Goal: Transaction & Acquisition: Purchase product/service

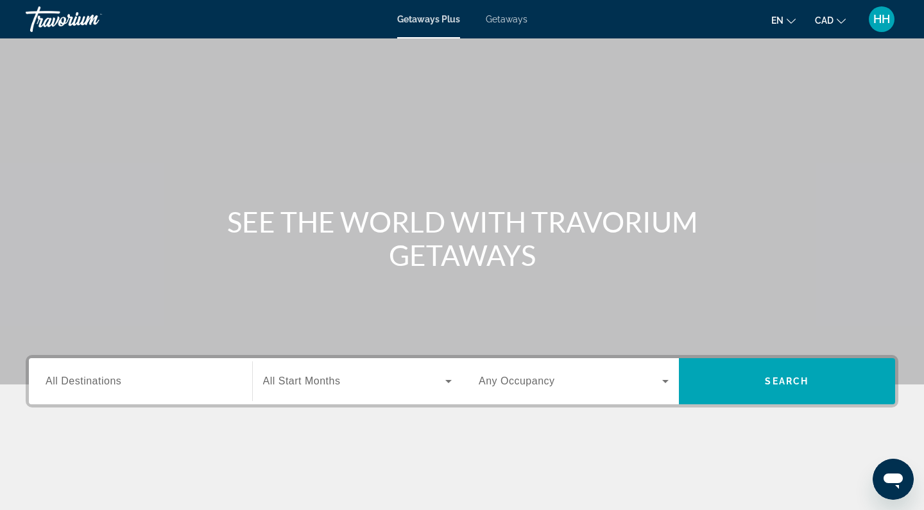
click at [89, 386] on span "All Destinations" at bounding box center [84, 381] width 76 height 11
click at [89, 386] on input "Destination All Destinations" at bounding box center [141, 382] width 190 height 15
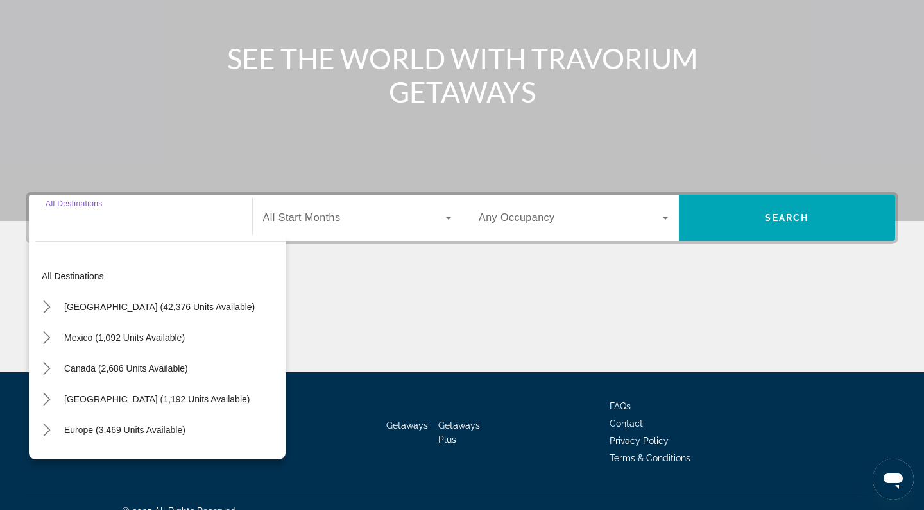
scroll to position [183, 0]
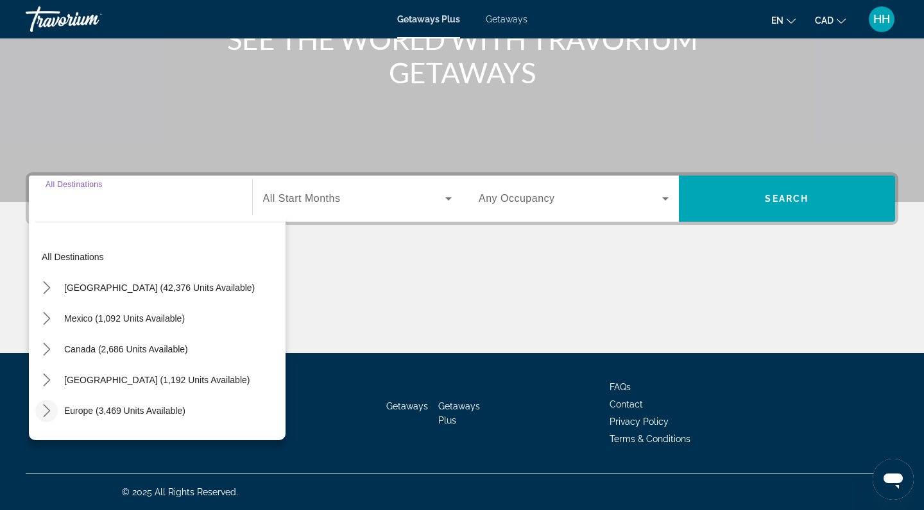
click at [47, 415] on icon "Toggle Europe (3,469 units available) submenu" at bounding box center [46, 411] width 13 height 13
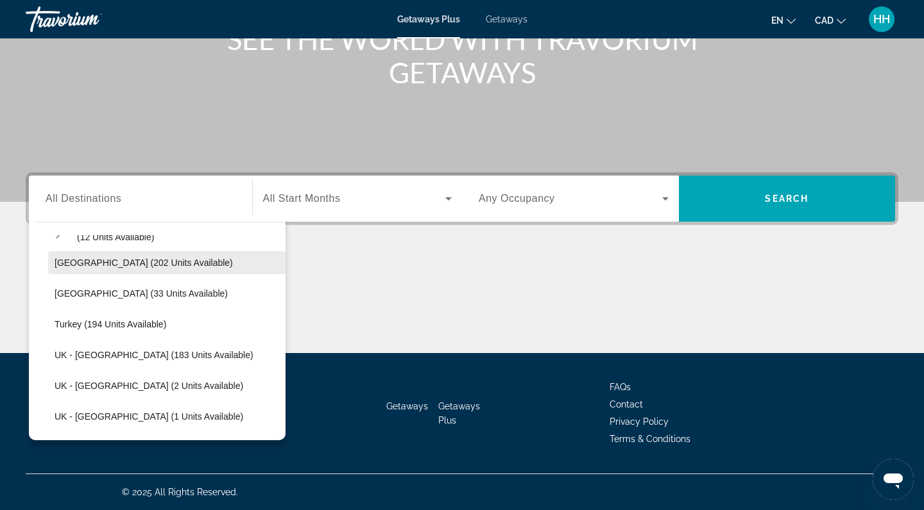
scroll to position [641, 0]
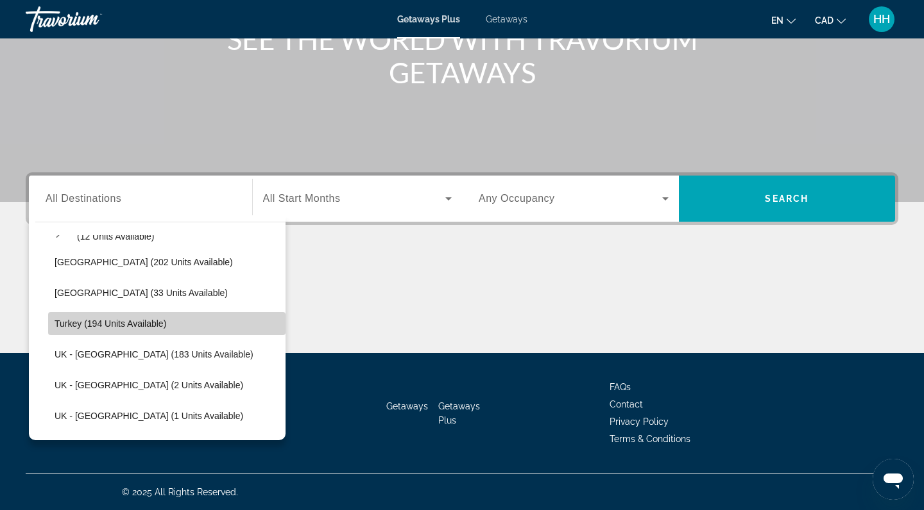
click at [90, 325] on span "Turkey (194 units available)" at bounding box center [111, 324] width 112 height 10
type input "**********"
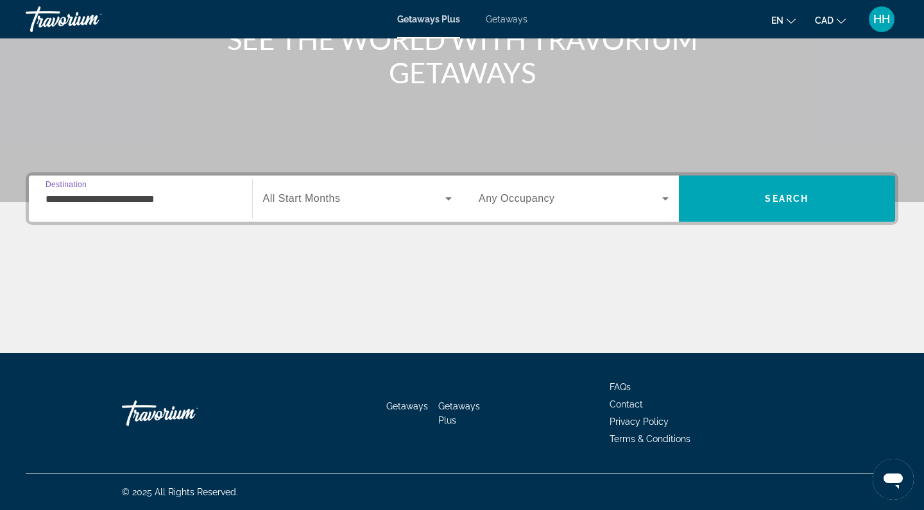
click at [303, 200] on span "All Start Months" at bounding box center [302, 198] width 78 height 11
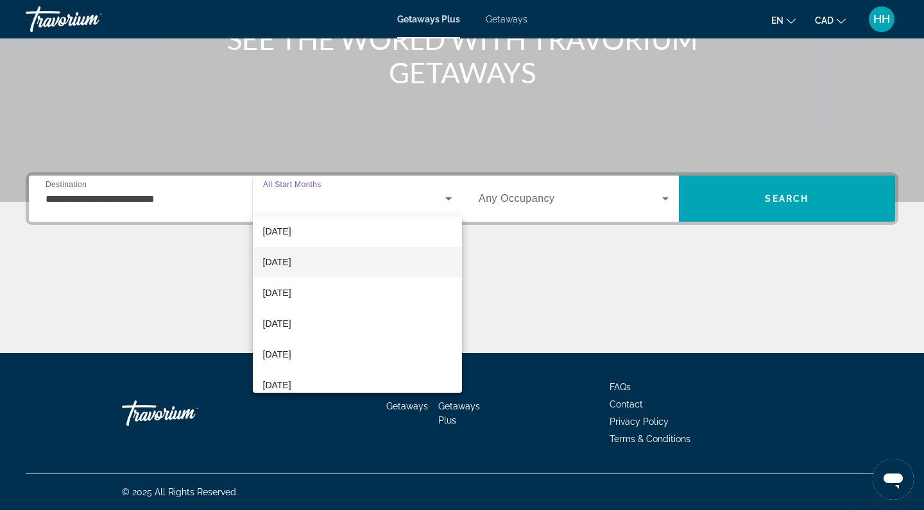
scroll to position [207, 0]
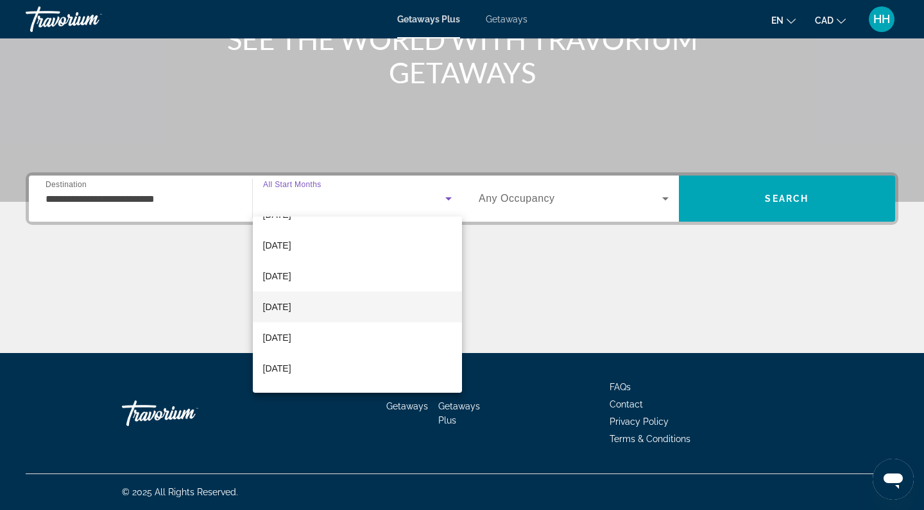
click at [316, 310] on mat-option "[DATE]" at bounding box center [358, 307] width 210 height 31
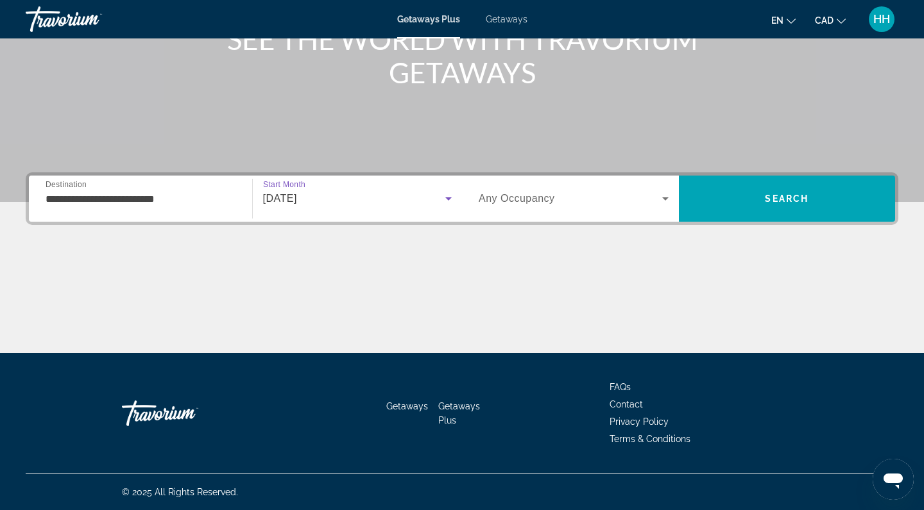
click at [548, 200] on span "Any Occupancy" at bounding box center [516, 198] width 76 height 11
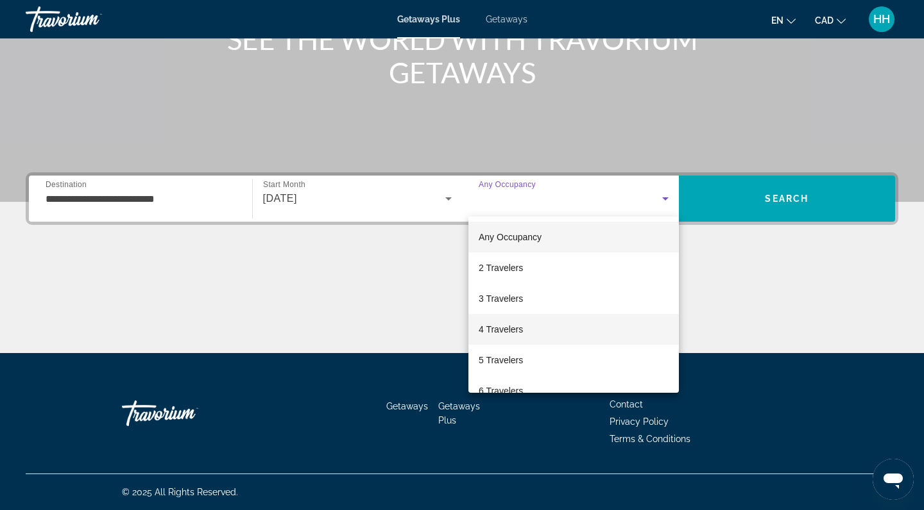
click at [517, 335] on span "4 Travelers" at bounding box center [500, 329] width 44 height 15
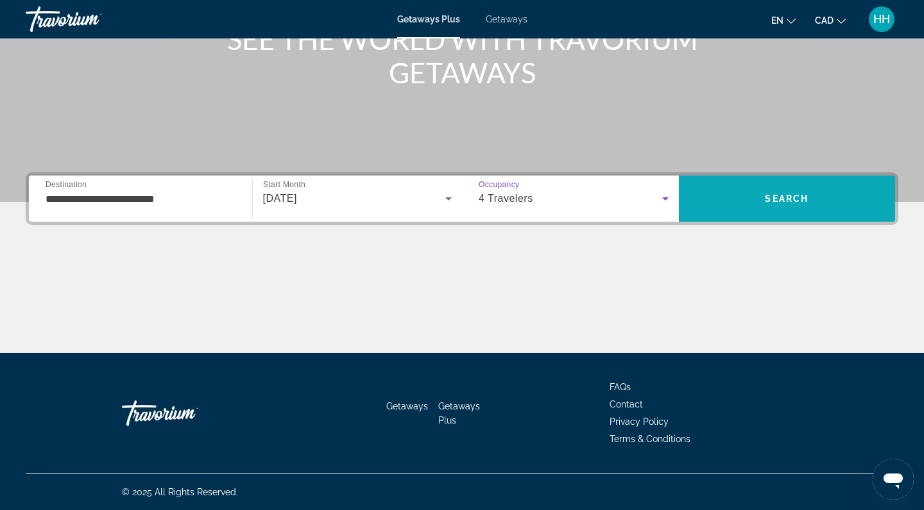
click at [766, 200] on span "Search" at bounding box center [786, 199] width 44 height 10
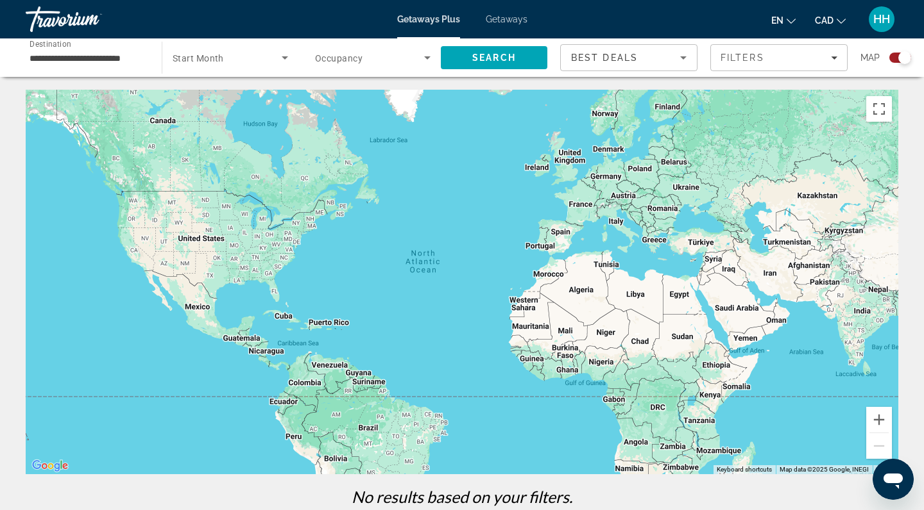
click at [278, 58] on icon "Search widget" at bounding box center [284, 57] width 15 height 15
click at [230, 99] on span "All Start Months" at bounding box center [205, 96] width 64 height 10
click at [403, 61] on span "Search widget" at bounding box center [369, 57] width 109 height 15
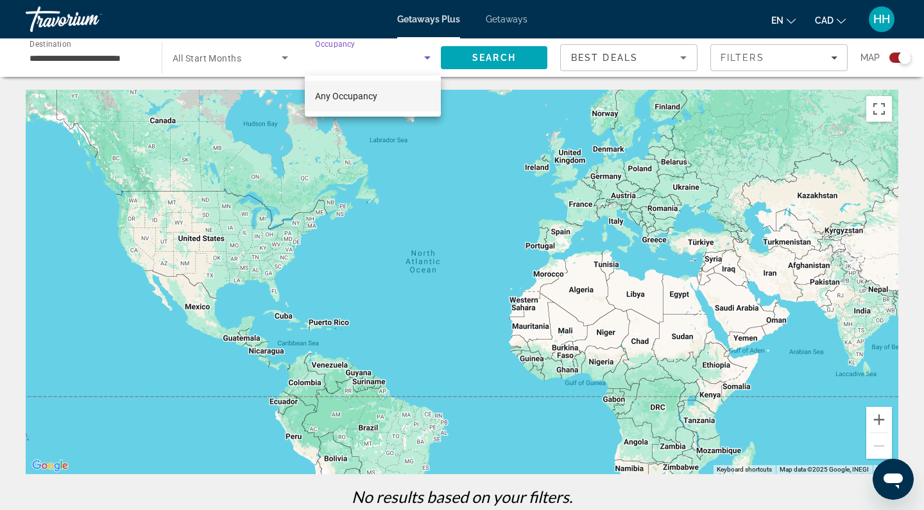
click at [375, 101] on span "Any Occupancy" at bounding box center [346, 96] width 62 height 10
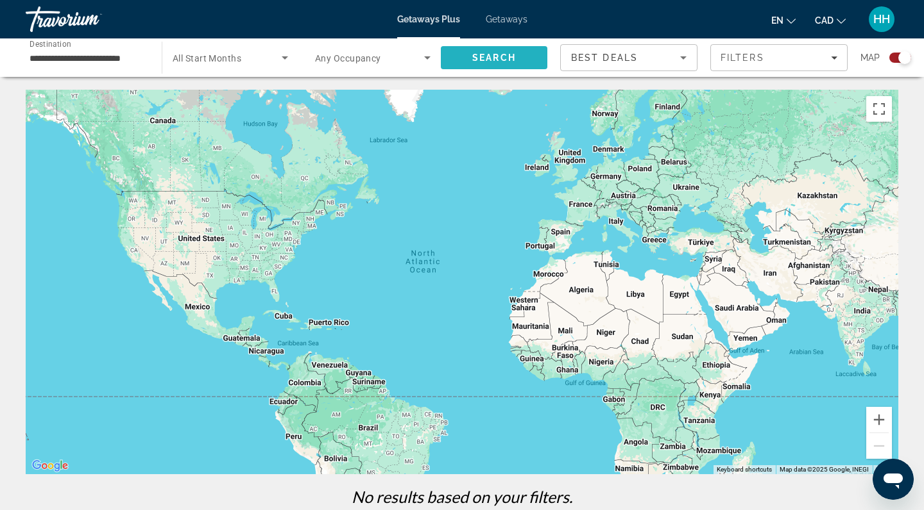
click at [507, 60] on span "Search" at bounding box center [494, 58] width 44 height 10
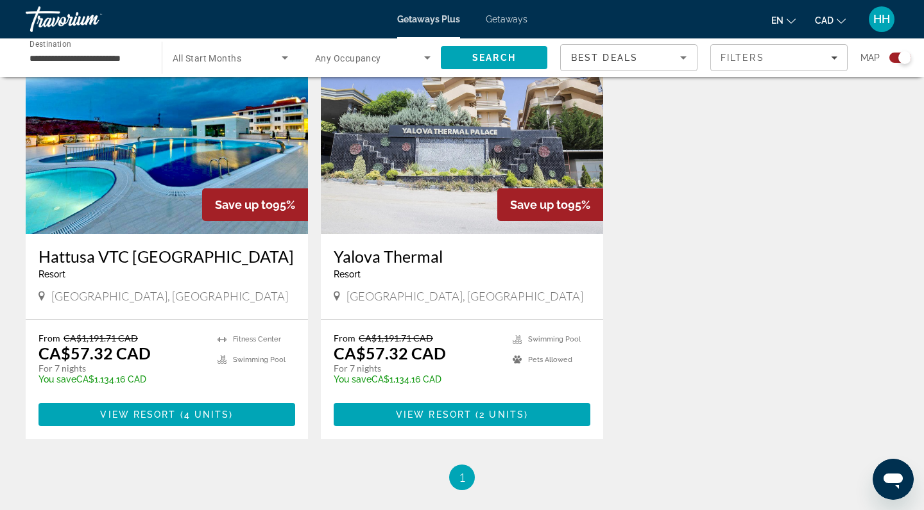
scroll to position [1812, 0]
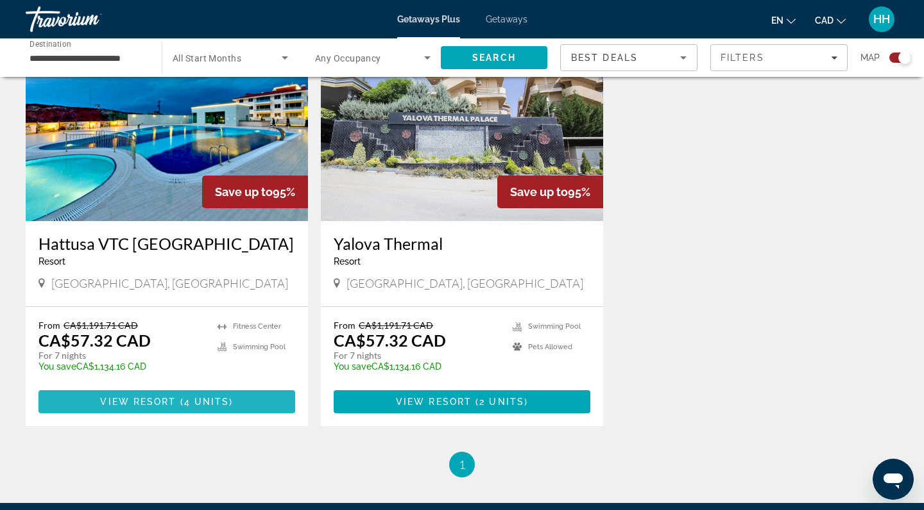
click at [165, 402] on span "View Resort" at bounding box center [138, 402] width 76 height 10
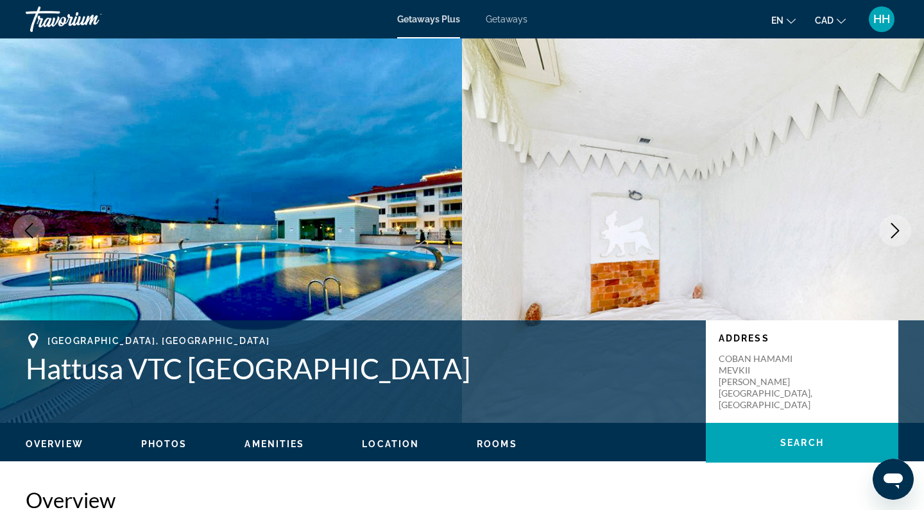
click at [501, 20] on span "Getaways" at bounding box center [506, 19] width 42 height 10
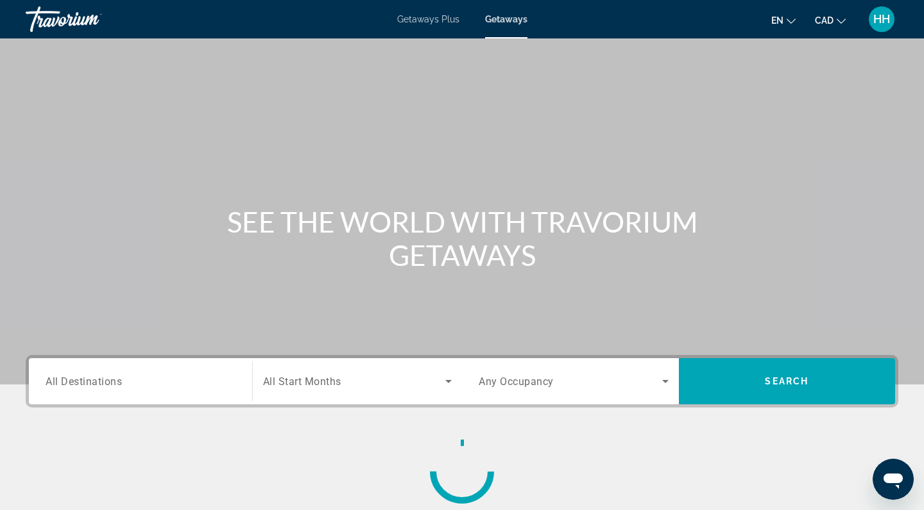
click at [108, 387] on span "All Destinations" at bounding box center [84, 381] width 76 height 12
click at [108, 387] on input "Destination All Destinations" at bounding box center [141, 382] width 190 height 15
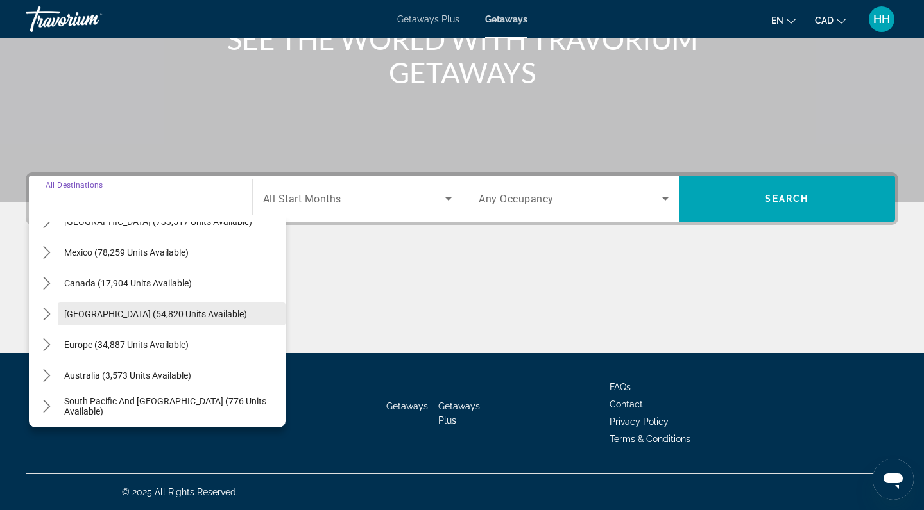
scroll to position [63, 0]
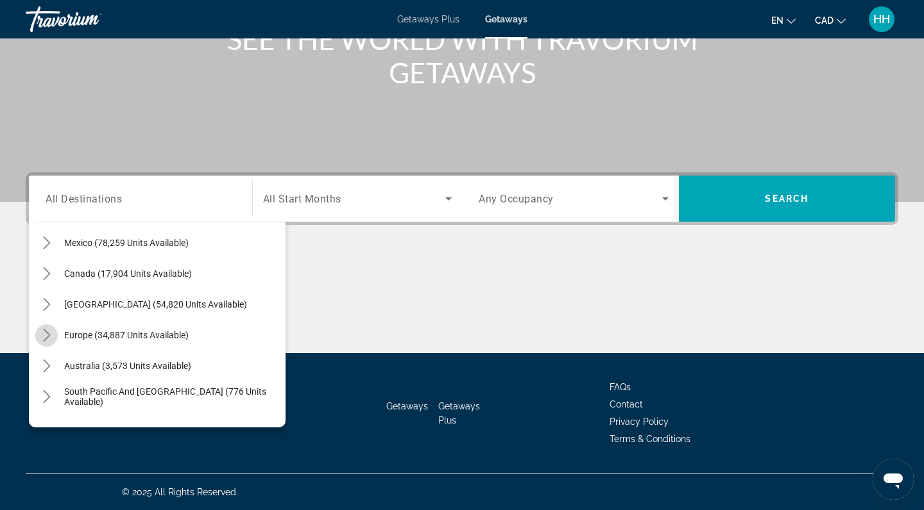
click at [46, 339] on icon "Toggle Europe (34,887 units available) submenu" at bounding box center [46, 335] width 7 height 13
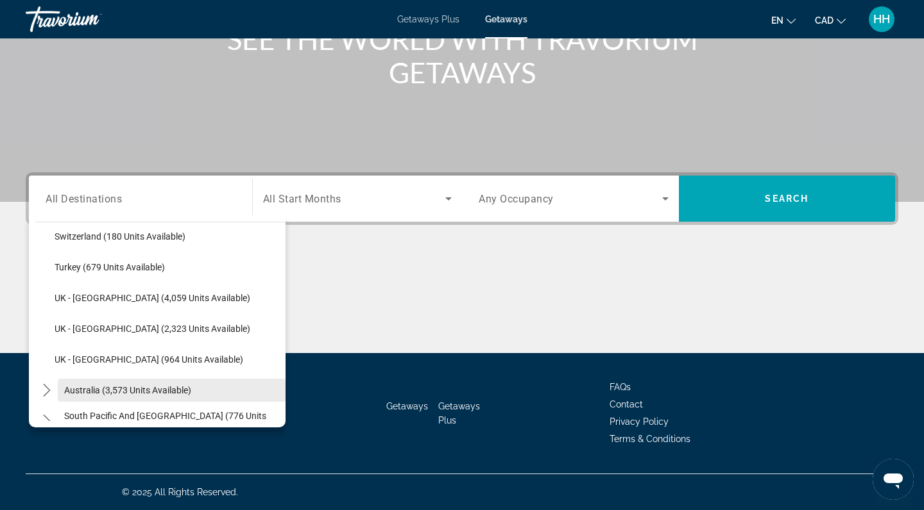
scroll to position [772, 0]
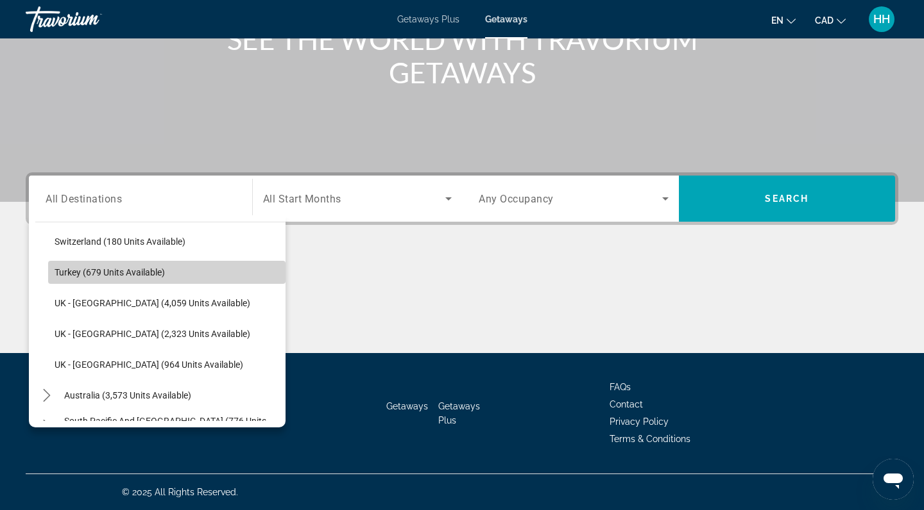
click at [125, 268] on span "Turkey (679 units available)" at bounding box center [110, 272] width 110 height 10
type input "**********"
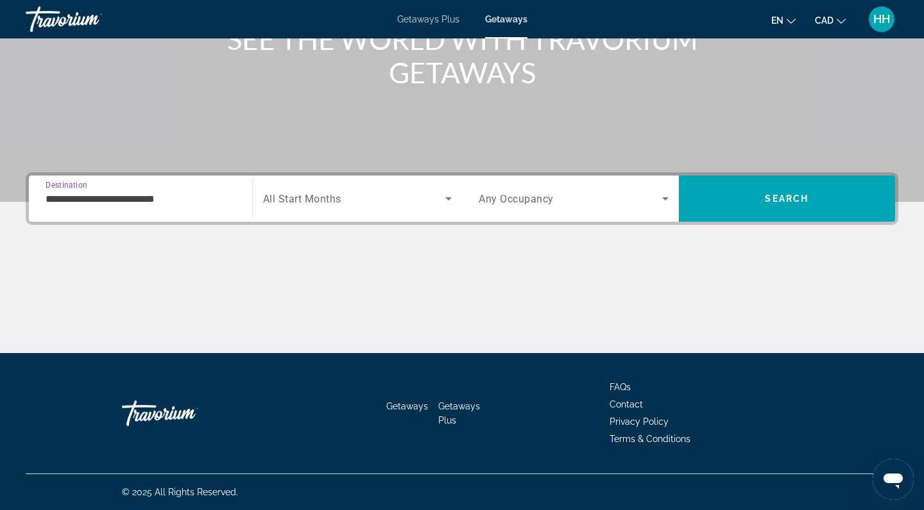
click at [290, 200] on span "All Start Months" at bounding box center [302, 199] width 78 height 12
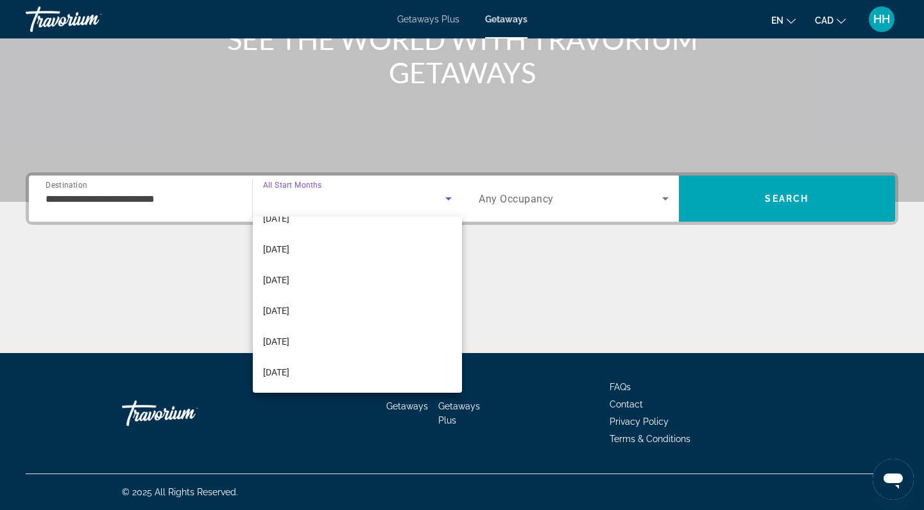
scroll to position [265, 0]
click at [310, 248] on mat-option "[DATE]" at bounding box center [358, 249] width 210 height 31
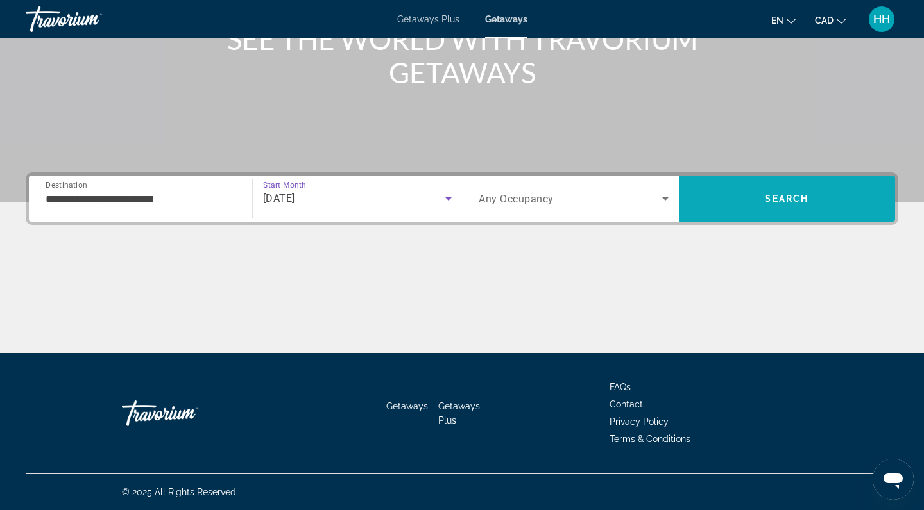
click at [782, 198] on span "Search" at bounding box center [786, 199] width 44 height 10
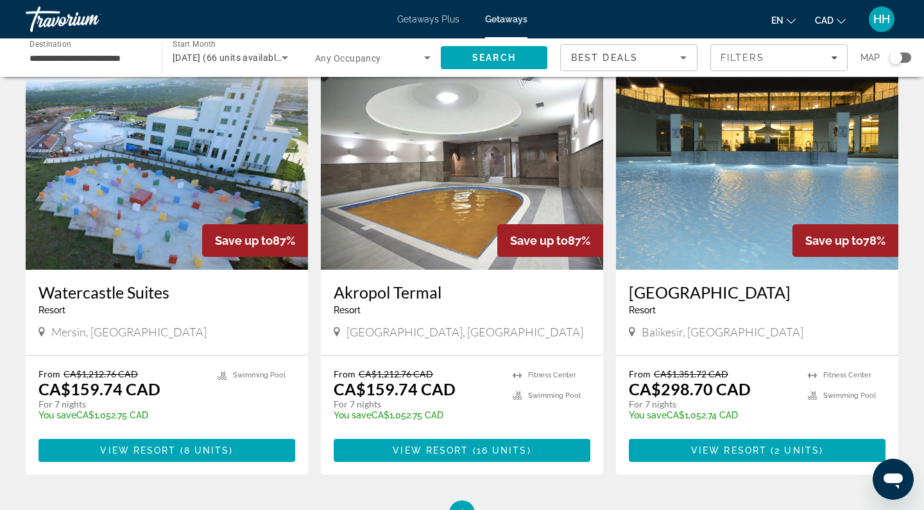
scroll to position [493, 0]
click at [488, 214] on img "Main content" at bounding box center [462, 167] width 282 height 205
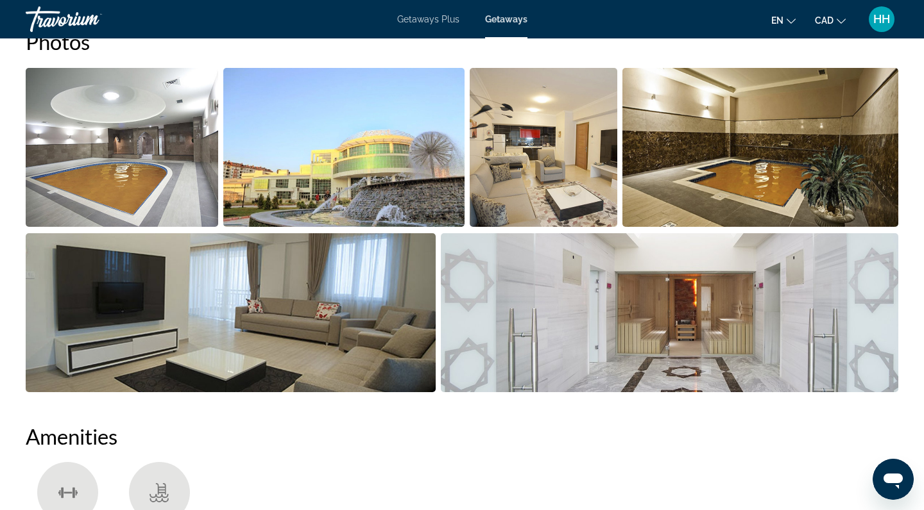
scroll to position [633, 0]
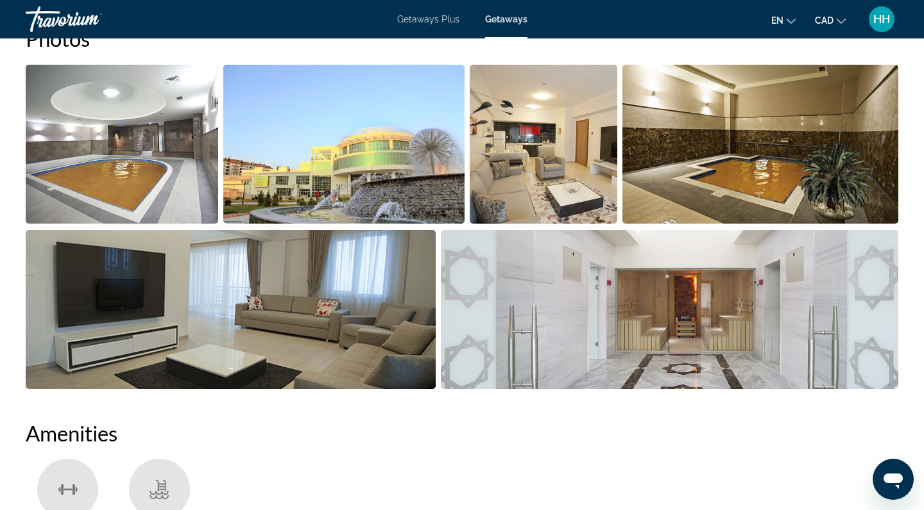
click at [310, 181] on img "Open full-screen image slider" at bounding box center [343, 144] width 240 height 159
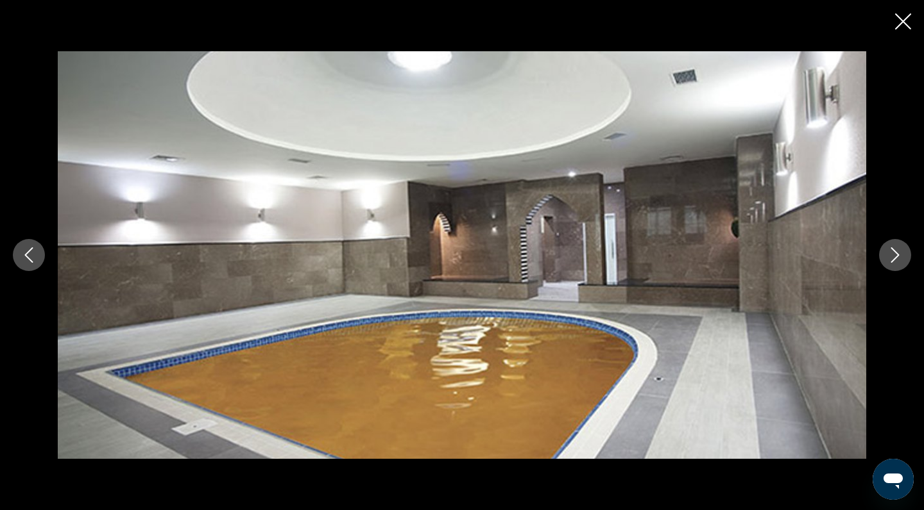
click at [898, 261] on icon "Next image" at bounding box center [894, 255] width 15 height 15
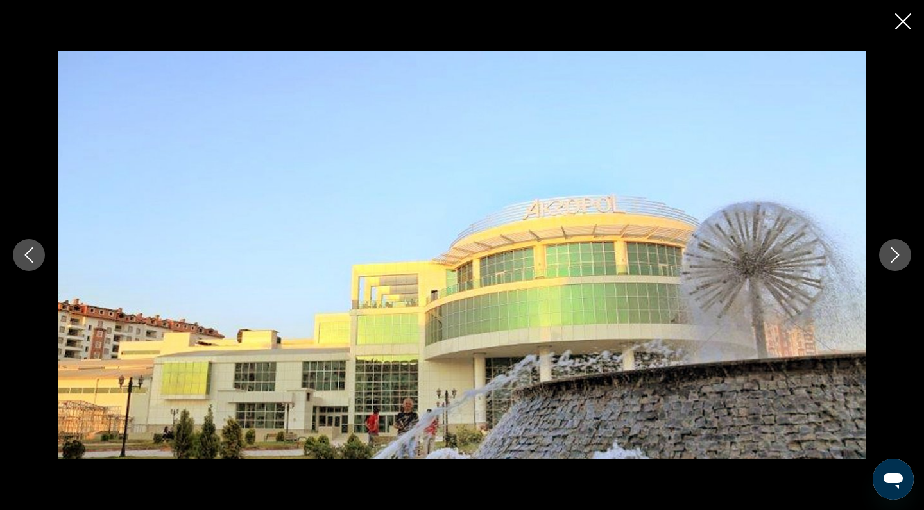
click at [898, 261] on icon "Next image" at bounding box center [894, 255] width 15 height 15
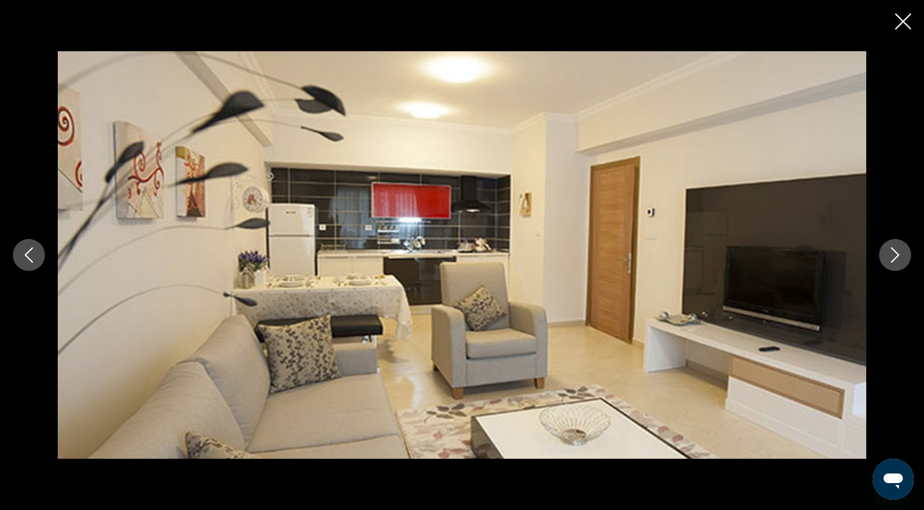
click at [898, 261] on icon "Next image" at bounding box center [894, 255] width 15 height 15
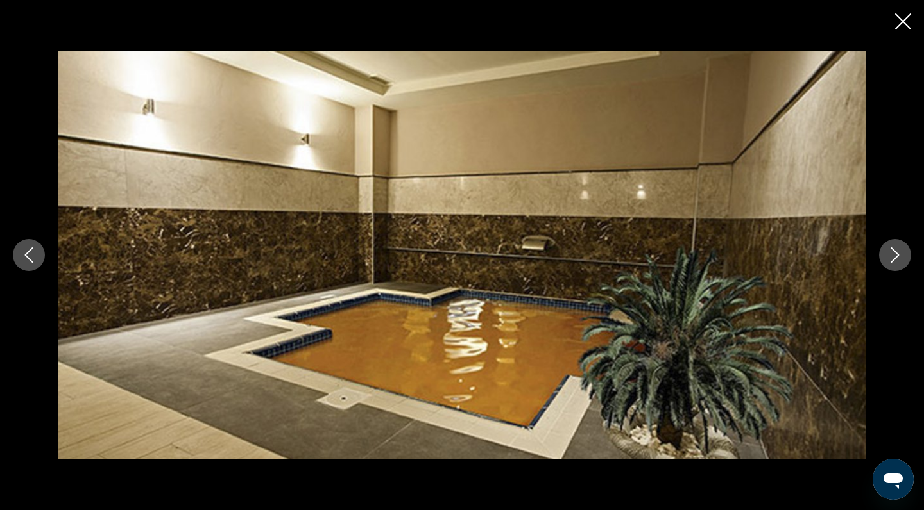
click at [898, 261] on icon "Next image" at bounding box center [894, 255] width 15 height 15
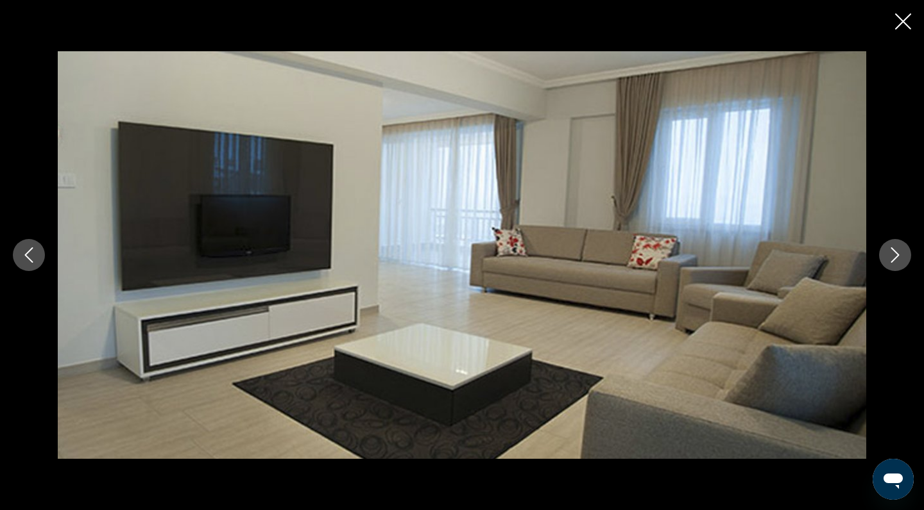
click at [898, 261] on icon "Next image" at bounding box center [894, 255] width 15 height 15
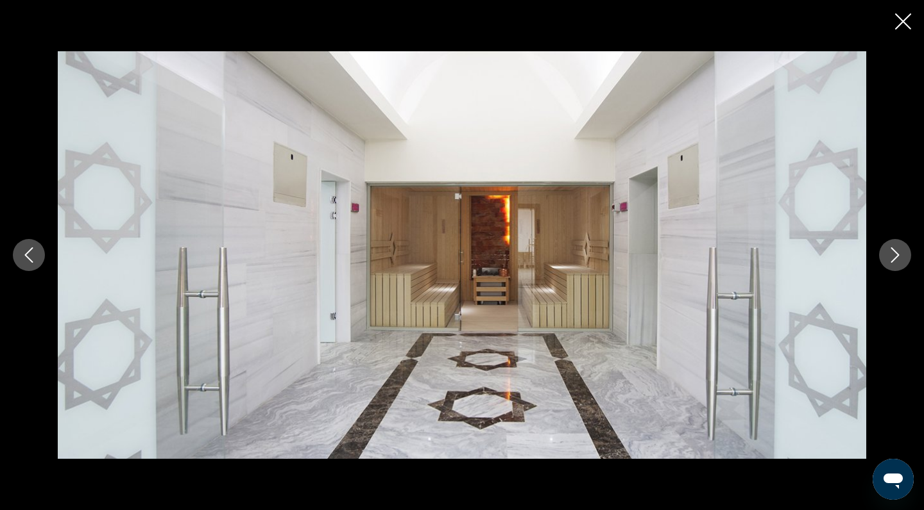
click at [898, 261] on icon "Next image" at bounding box center [894, 255] width 15 height 15
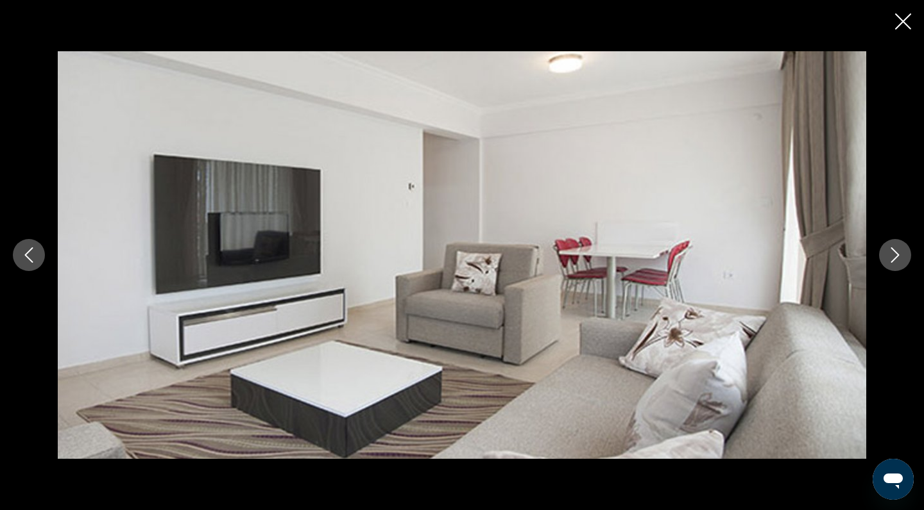
click at [898, 261] on icon "Next image" at bounding box center [894, 255] width 15 height 15
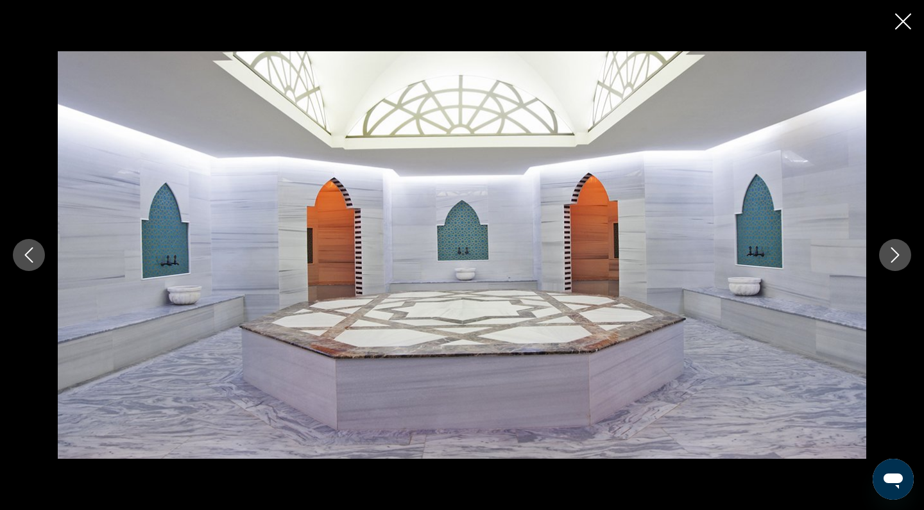
click at [898, 262] on icon "Next image" at bounding box center [894, 255] width 15 height 15
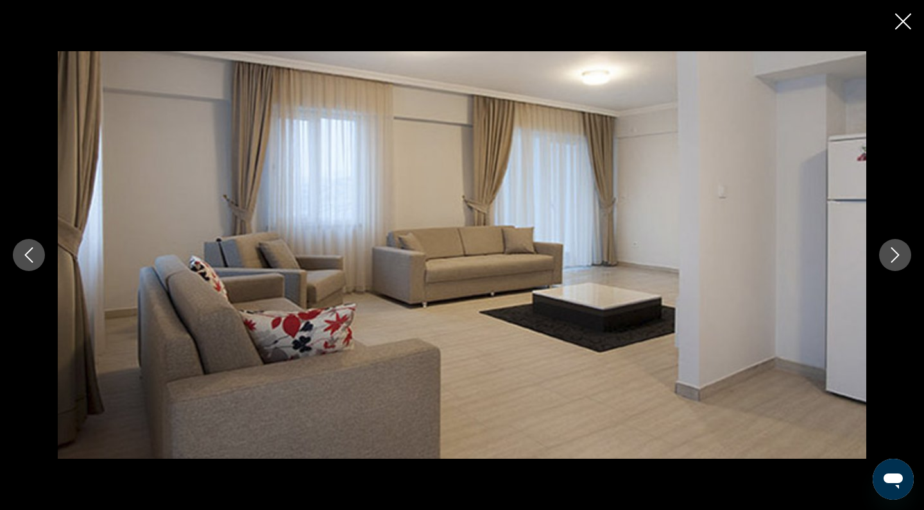
click at [898, 262] on icon "Next image" at bounding box center [894, 255] width 15 height 15
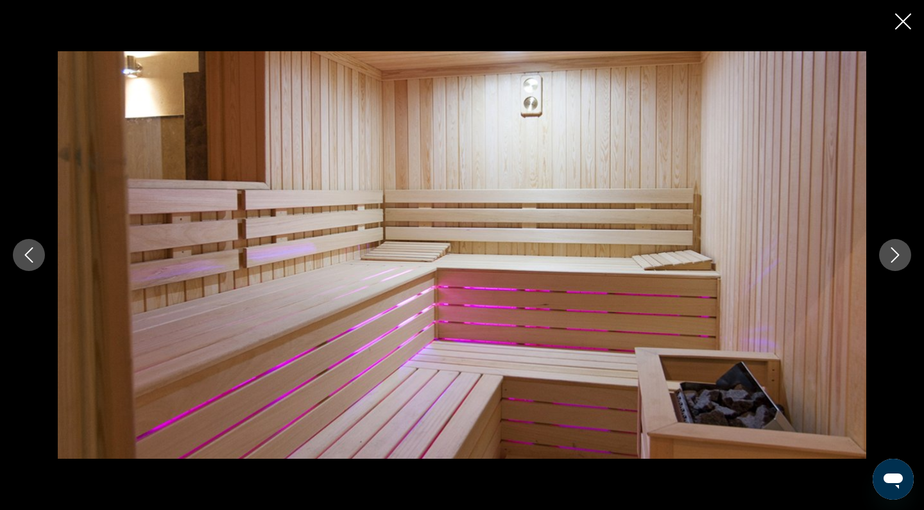
click at [898, 262] on icon "Next image" at bounding box center [894, 255] width 15 height 15
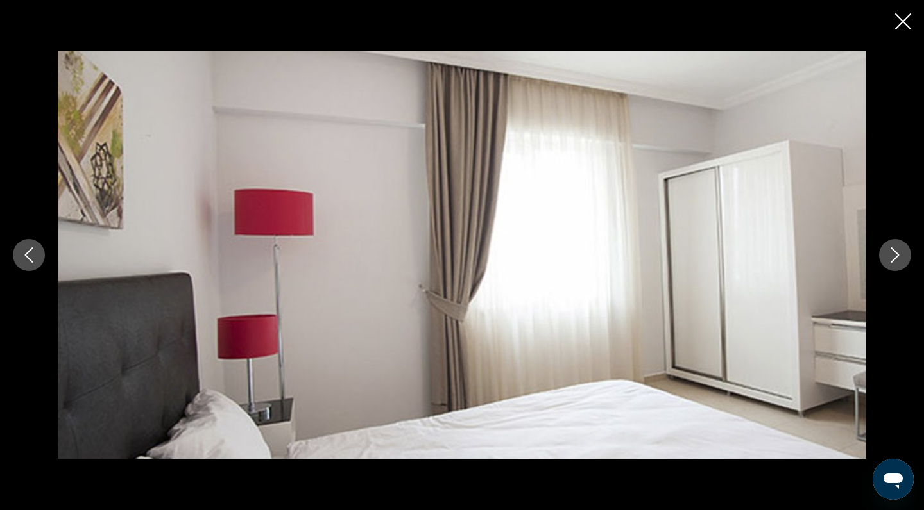
click at [898, 262] on icon "Next image" at bounding box center [894, 255] width 15 height 15
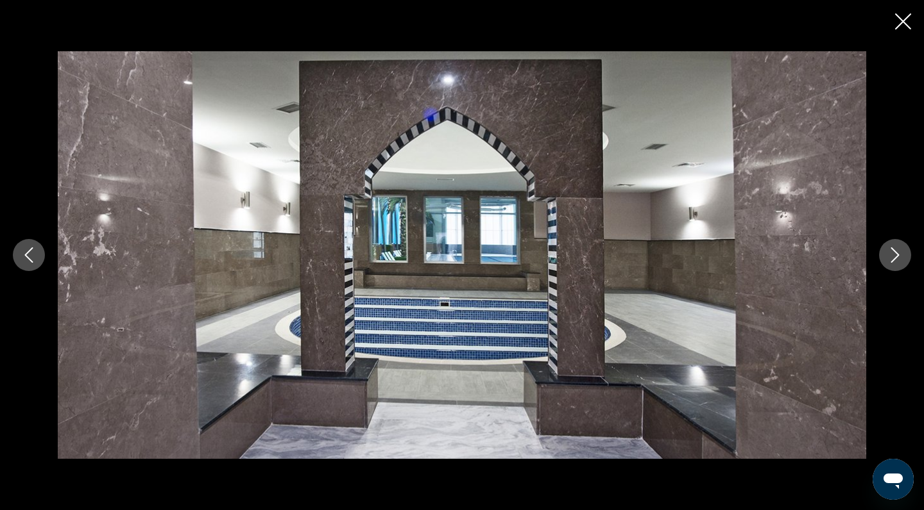
click at [898, 262] on icon "Next image" at bounding box center [894, 255] width 15 height 15
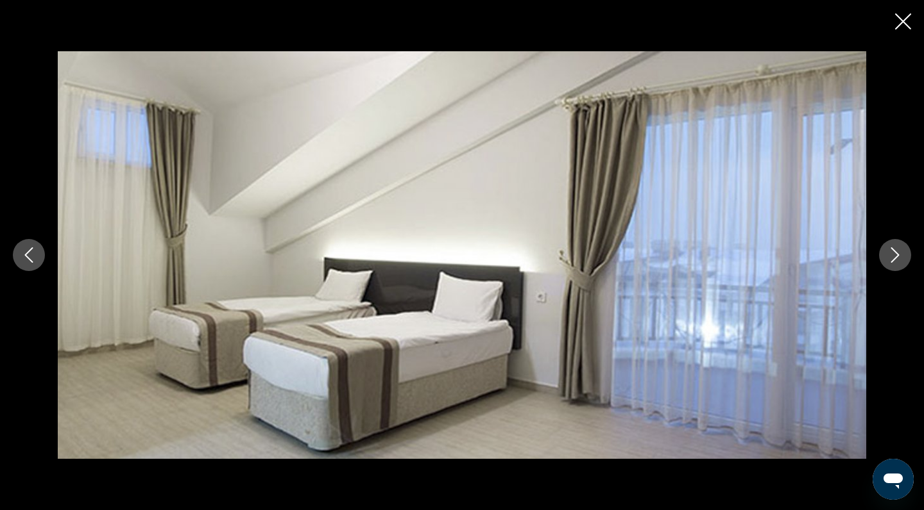
click at [898, 262] on icon "Next image" at bounding box center [894, 255] width 15 height 15
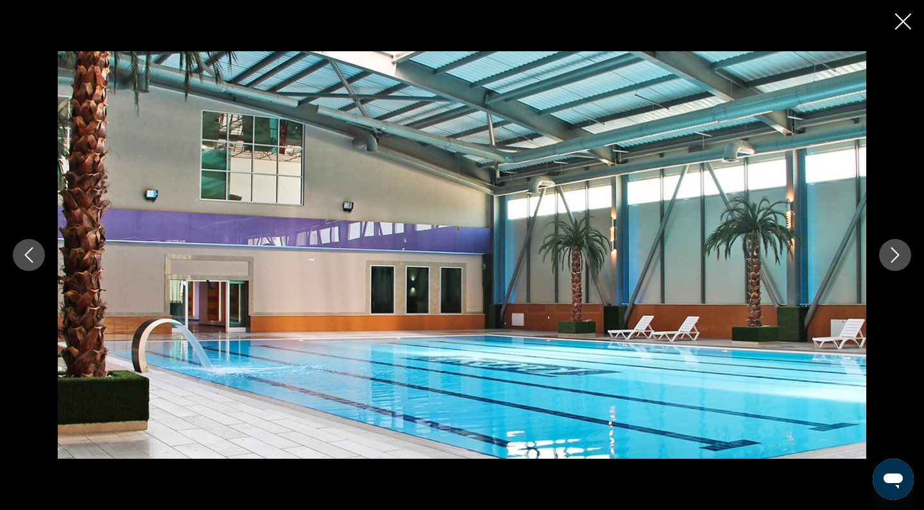
click at [898, 262] on icon "Next image" at bounding box center [894, 255] width 15 height 15
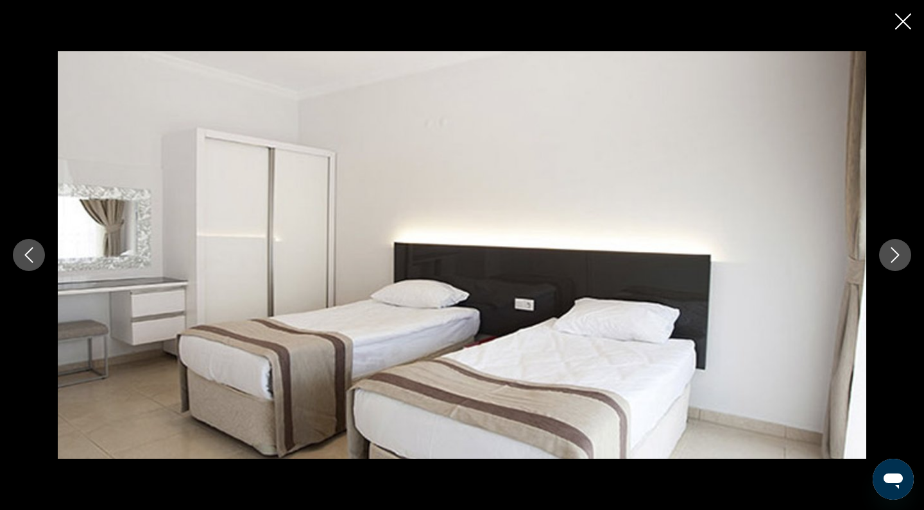
click at [898, 262] on icon "Next image" at bounding box center [894, 255] width 15 height 15
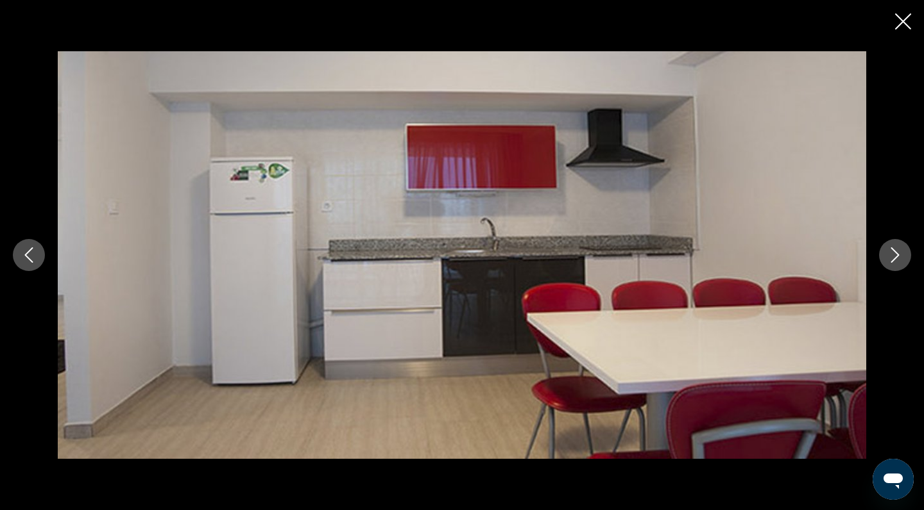
click at [898, 262] on icon "Next image" at bounding box center [894, 255] width 15 height 15
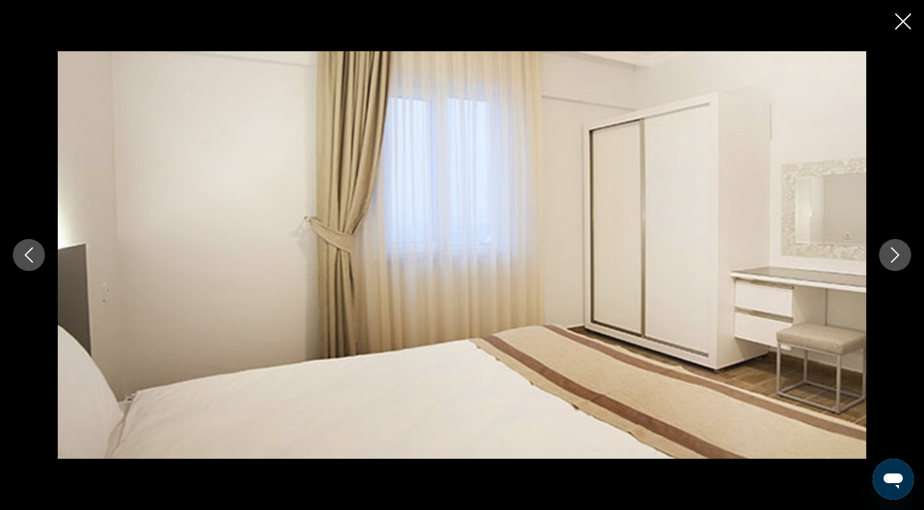
click at [898, 262] on icon "Next image" at bounding box center [894, 255] width 15 height 15
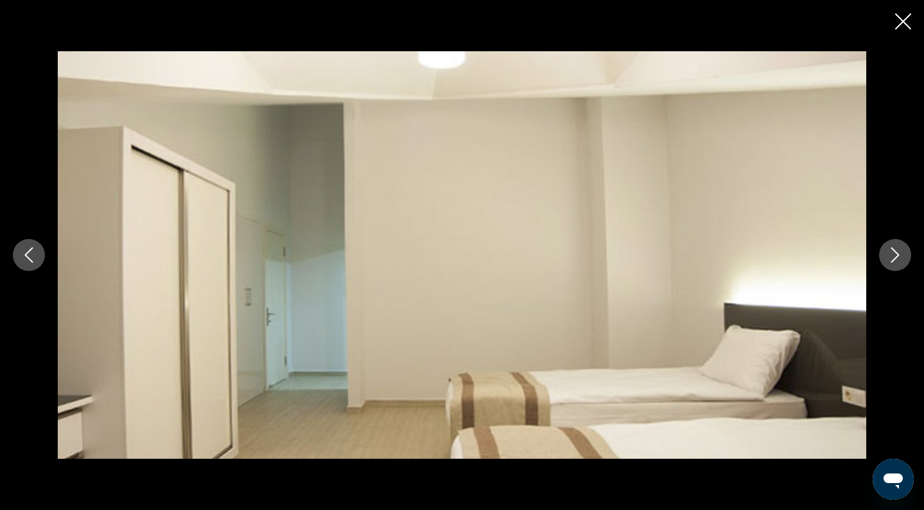
click at [898, 262] on icon "Next image" at bounding box center [894, 255] width 15 height 15
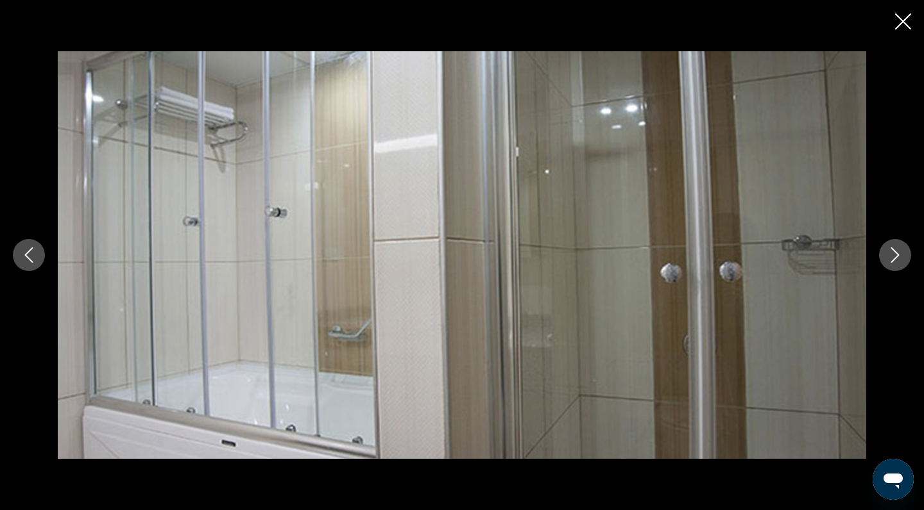
click at [898, 262] on icon "Next image" at bounding box center [894, 255] width 15 height 15
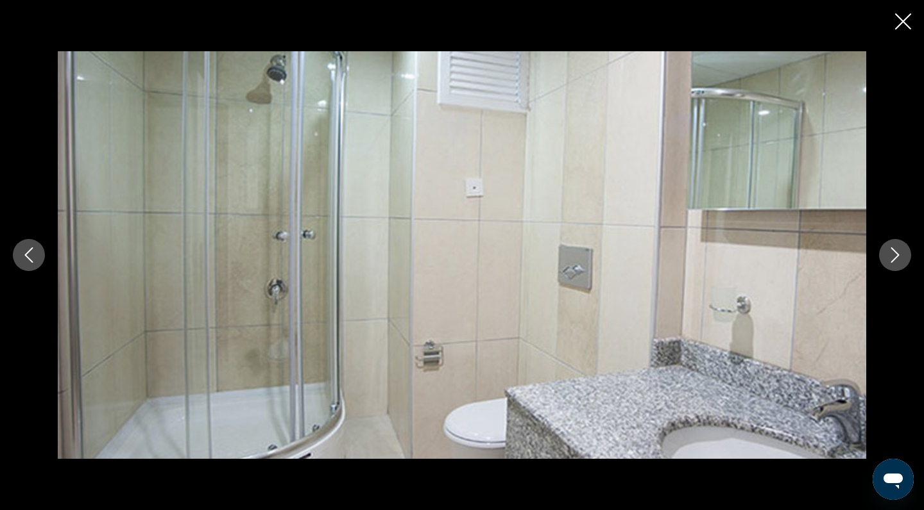
click at [898, 262] on icon "Next image" at bounding box center [894, 255] width 15 height 15
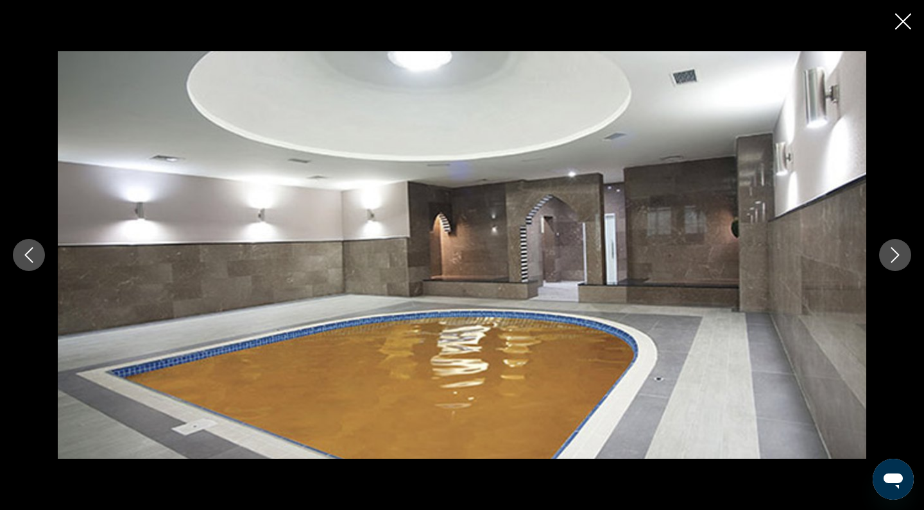
click at [898, 262] on icon "Next image" at bounding box center [894, 255] width 15 height 15
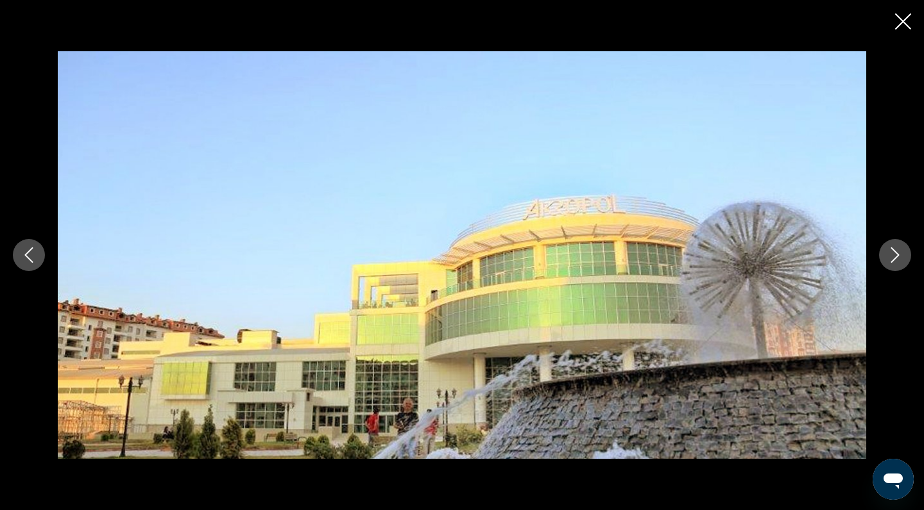
click at [902, 22] on icon "Close slideshow" at bounding box center [903, 21] width 16 height 16
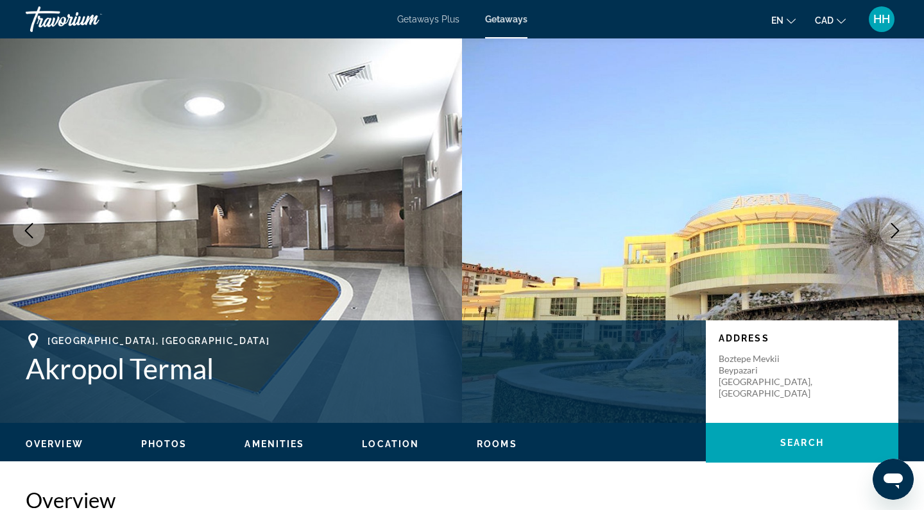
scroll to position [0, 0]
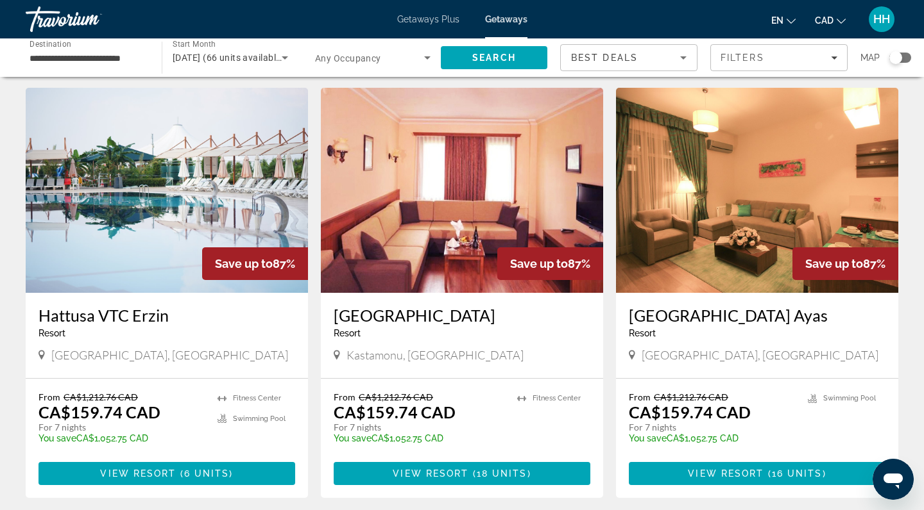
scroll to position [24, 0]
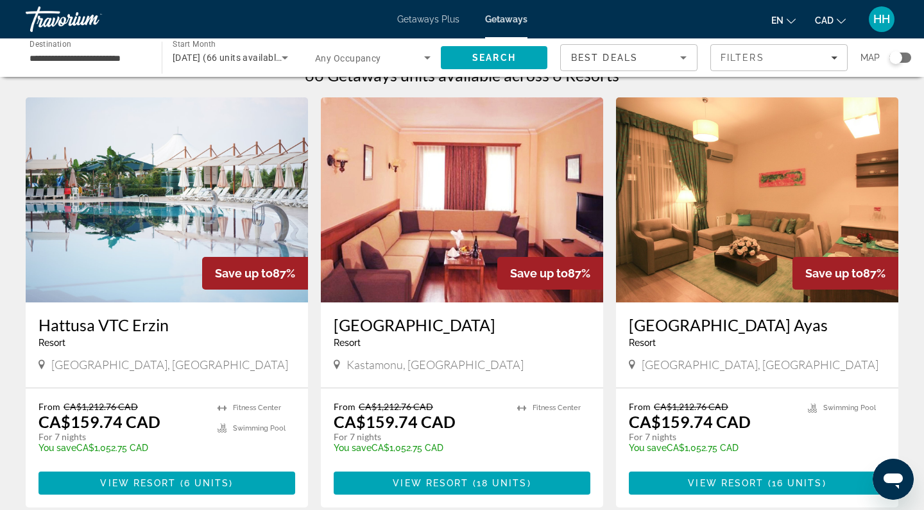
click at [222, 249] on img "Main content" at bounding box center [167, 199] width 282 height 205
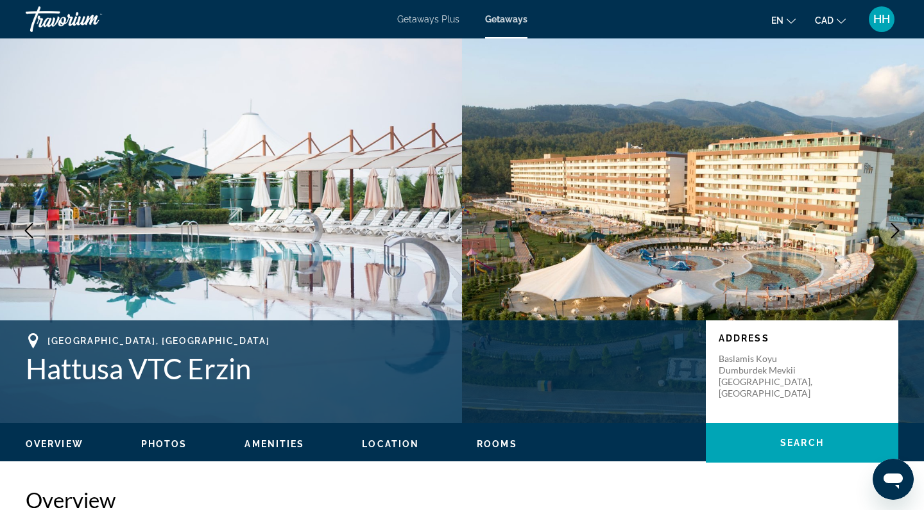
click at [889, 231] on icon "Next image" at bounding box center [894, 230] width 15 height 15
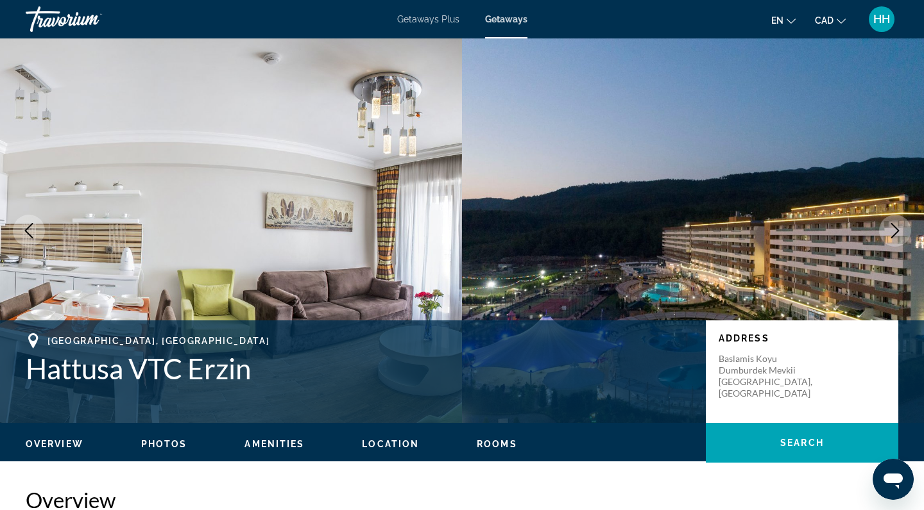
click at [889, 231] on icon "Next image" at bounding box center [894, 230] width 15 height 15
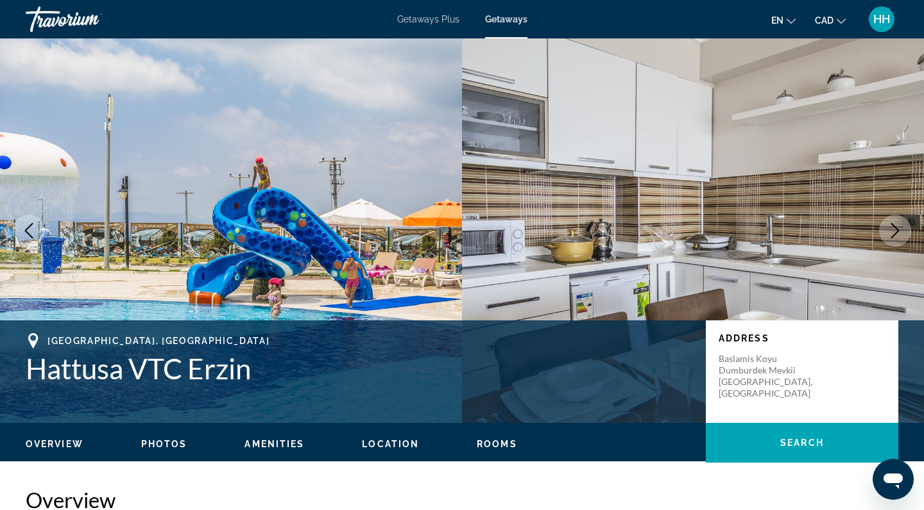
click at [889, 232] on icon "Next image" at bounding box center [894, 230] width 15 height 15
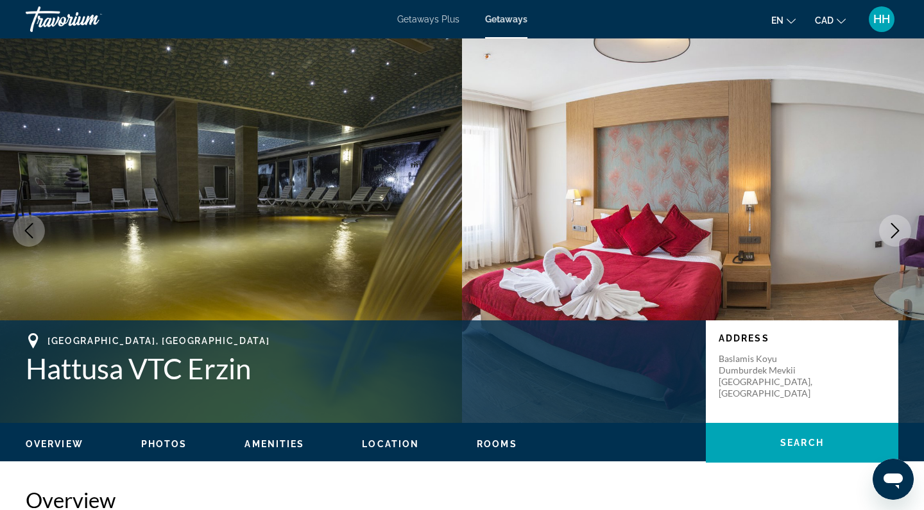
click at [889, 232] on icon "Next image" at bounding box center [894, 230] width 15 height 15
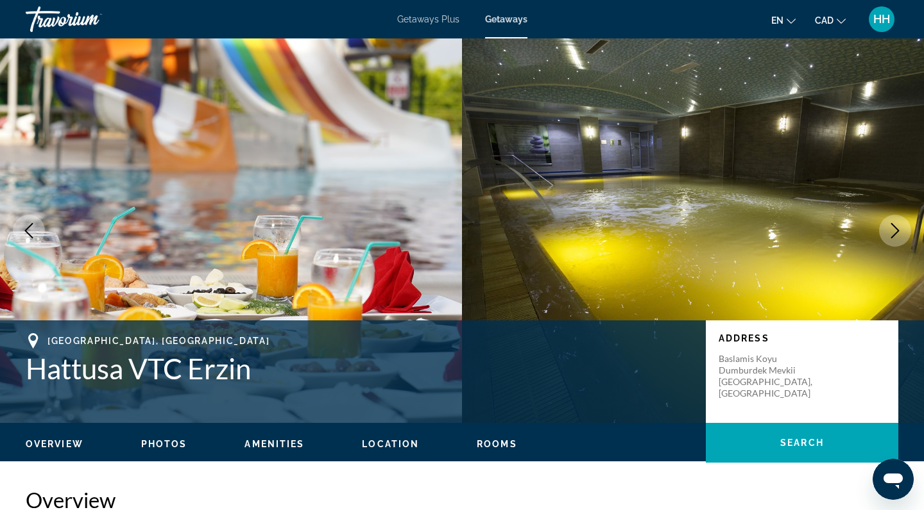
click at [889, 233] on icon "Next image" at bounding box center [894, 230] width 15 height 15
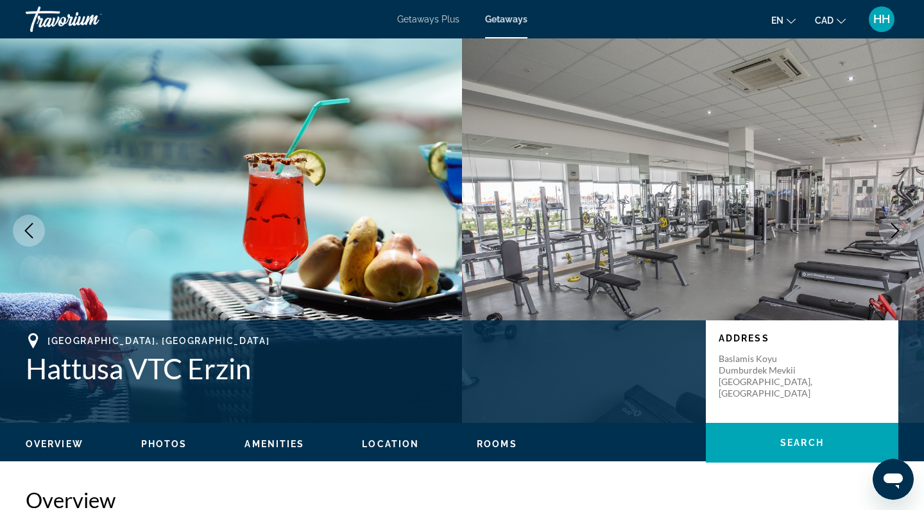
click at [889, 233] on icon "Next image" at bounding box center [894, 230] width 15 height 15
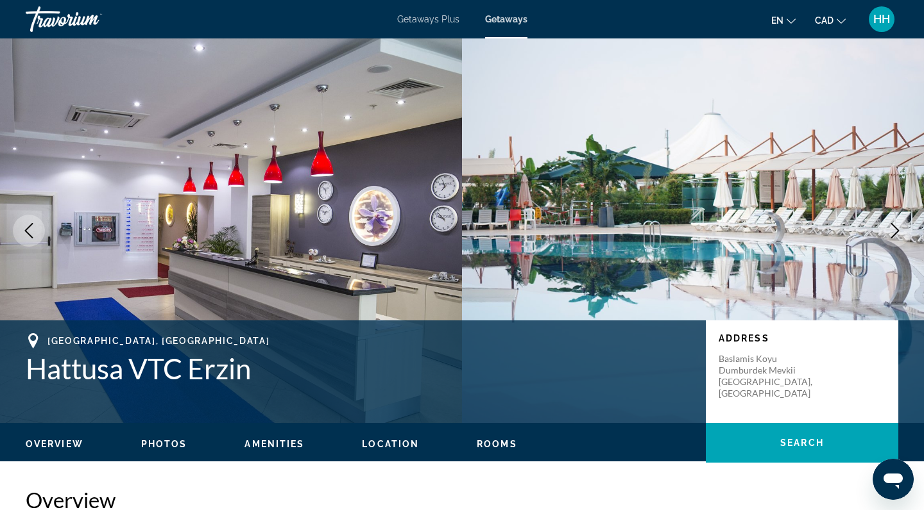
click at [889, 233] on icon "Next image" at bounding box center [894, 230] width 15 height 15
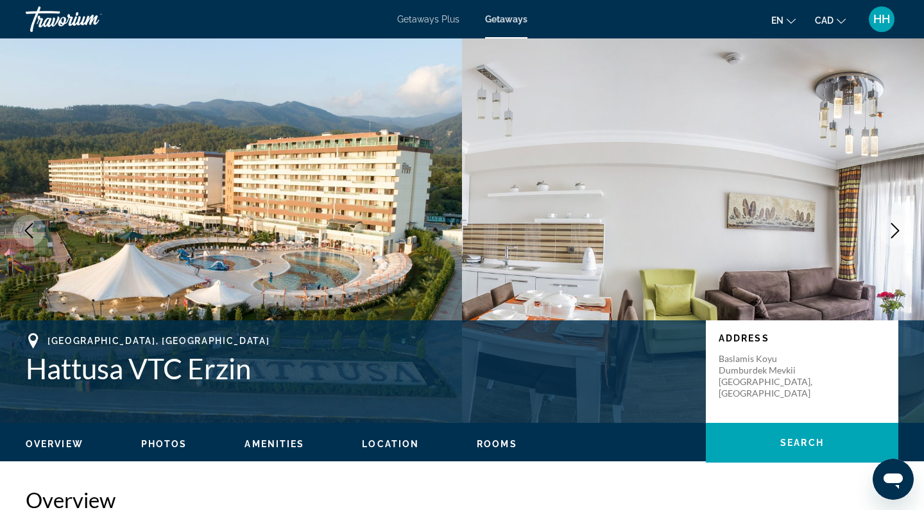
click at [889, 235] on icon "Next image" at bounding box center [894, 230] width 15 height 15
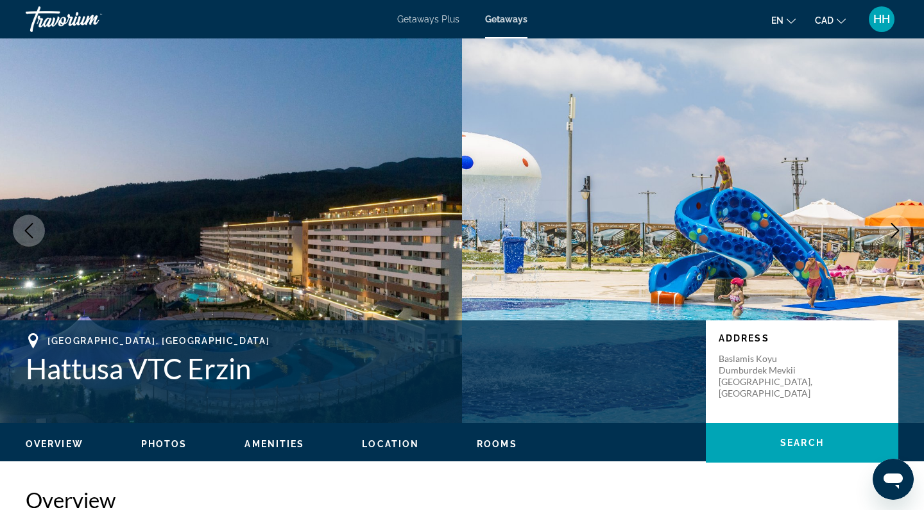
click at [889, 235] on icon "Next image" at bounding box center [894, 230] width 15 height 15
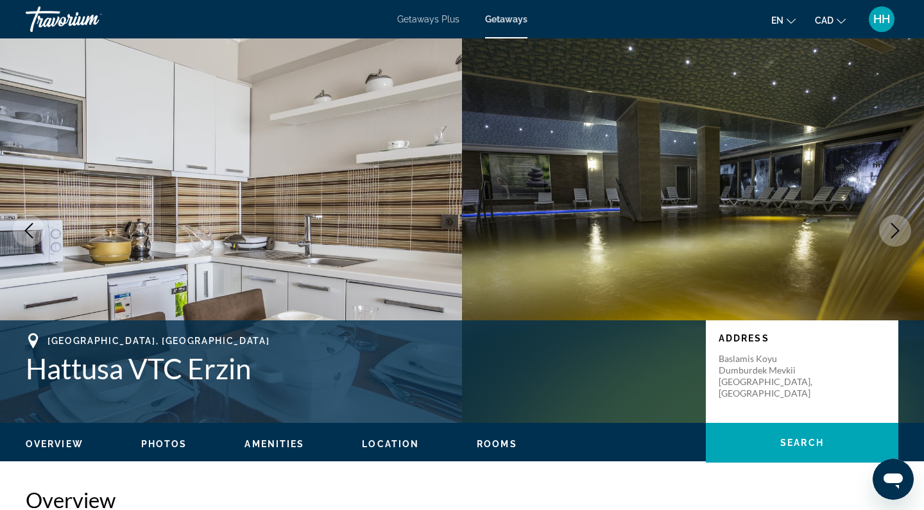
click at [889, 235] on icon "Next image" at bounding box center [894, 230] width 15 height 15
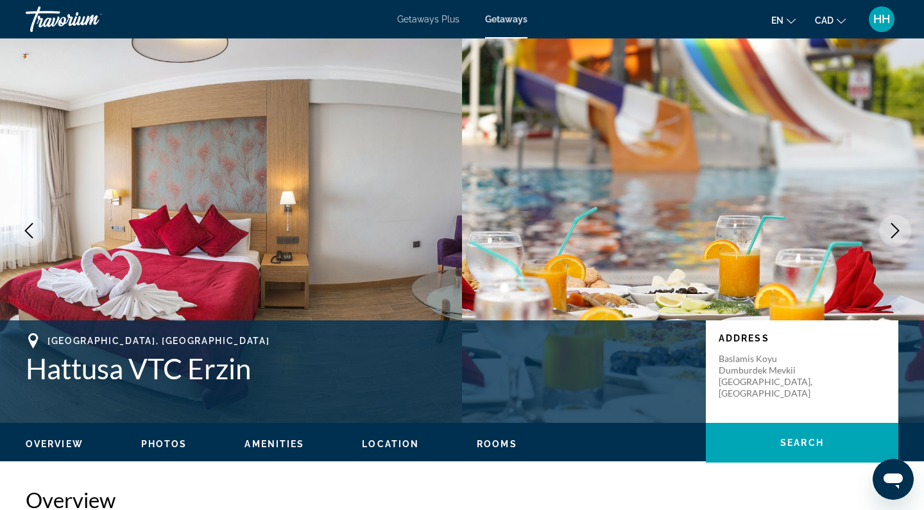
click at [889, 235] on icon "Next image" at bounding box center [894, 230] width 15 height 15
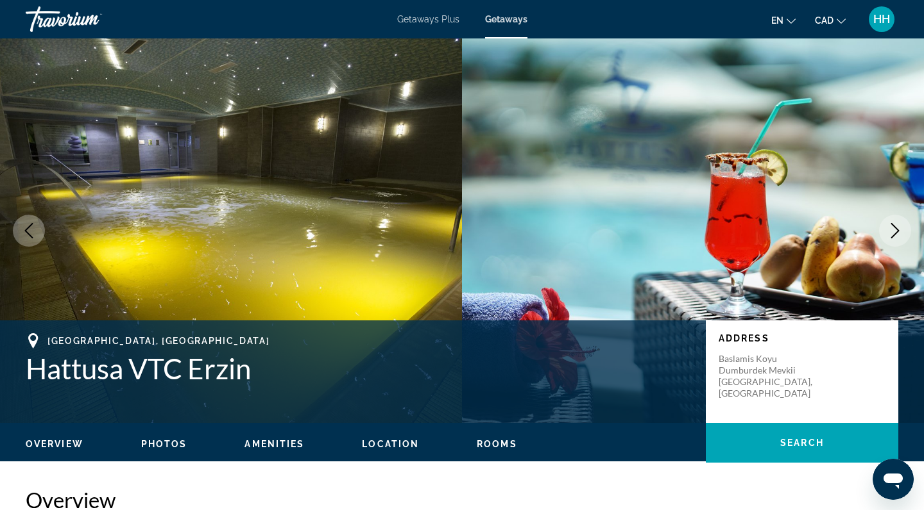
click at [889, 235] on icon "Next image" at bounding box center [894, 230] width 15 height 15
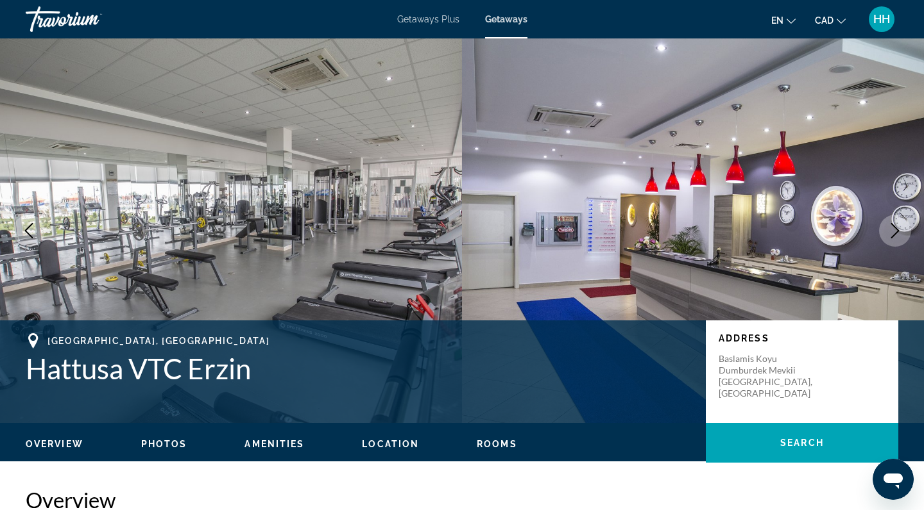
click at [889, 235] on icon "Next image" at bounding box center [894, 230] width 15 height 15
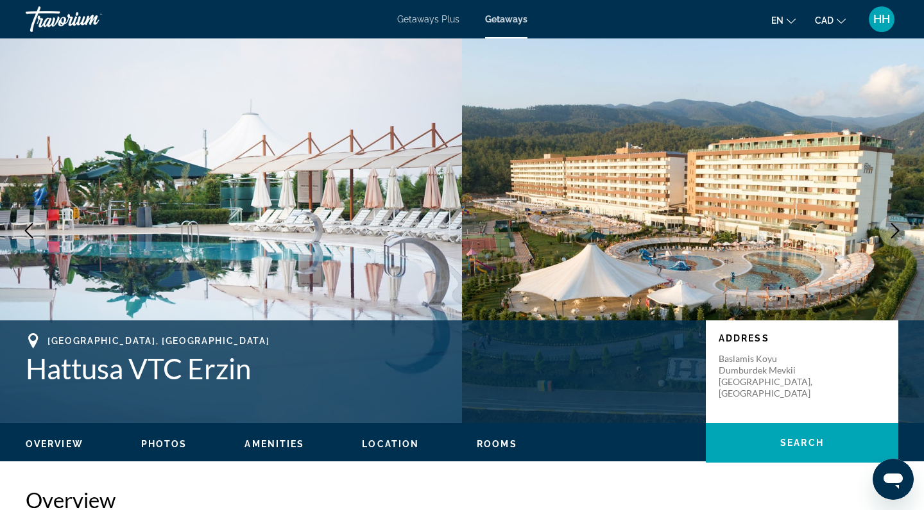
click at [888, 235] on icon "Next image" at bounding box center [894, 230] width 15 height 15
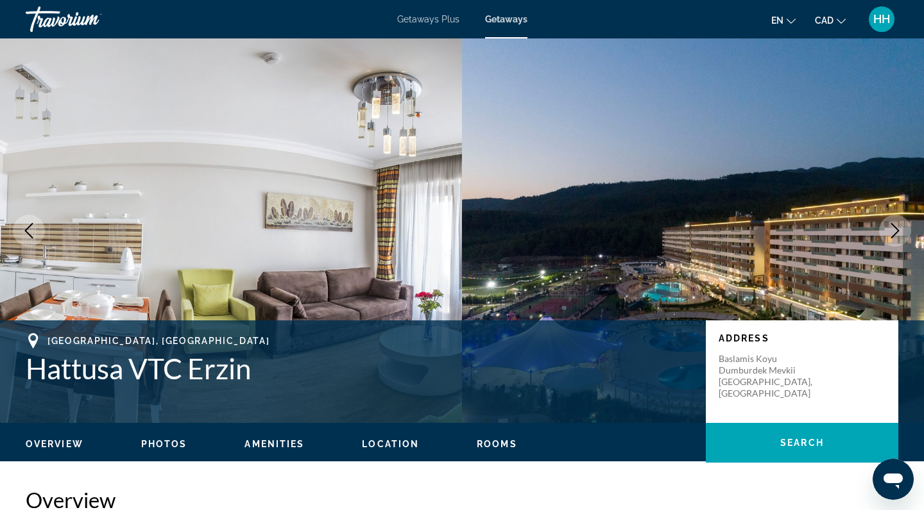
click at [888, 235] on icon "Next image" at bounding box center [894, 230] width 15 height 15
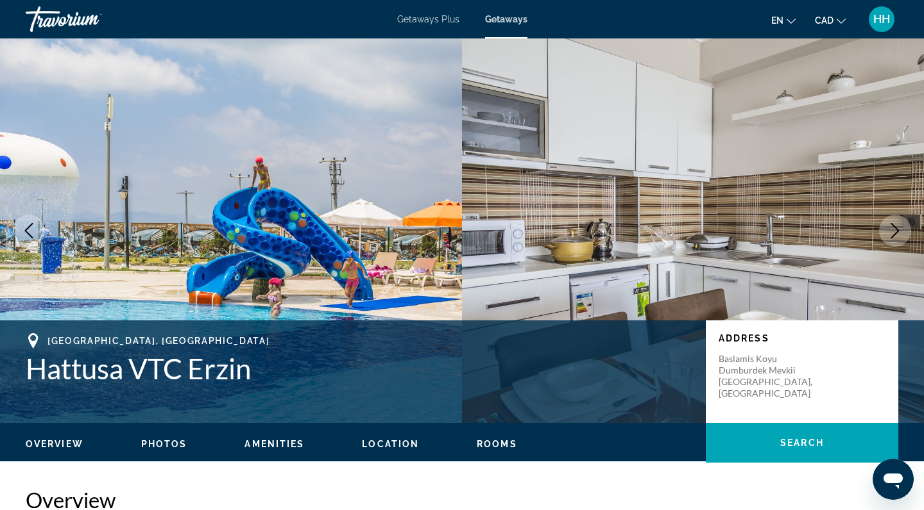
click at [416, 17] on span "Getaways Plus" at bounding box center [428, 19] width 62 height 10
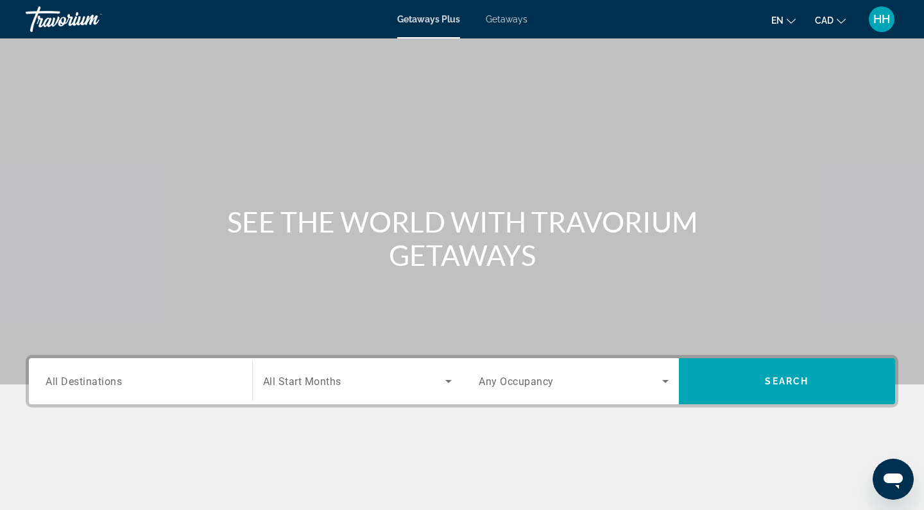
click at [110, 380] on span "All Destinations" at bounding box center [84, 381] width 76 height 12
click at [110, 380] on input "Destination All Destinations" at bounding box center [141, 382] width 190 height 15
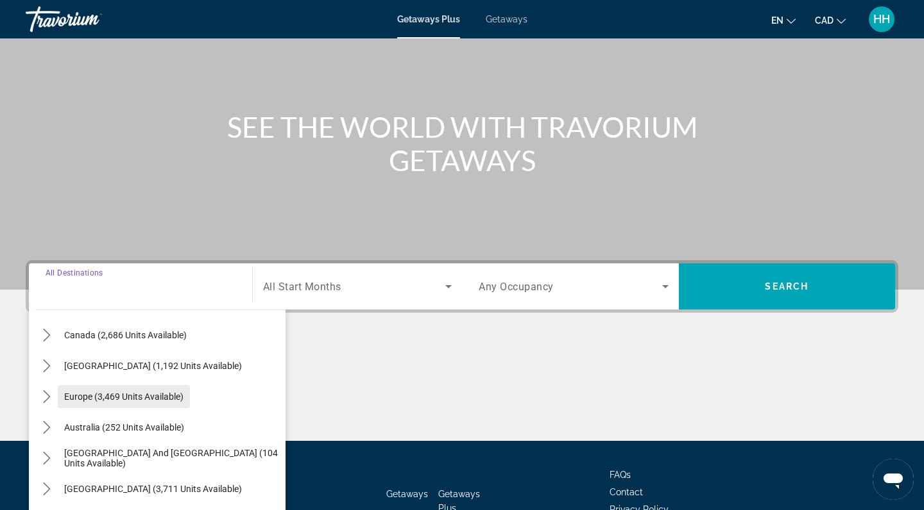
scroll to position [101, 0]
click at [51, 398] on icon "Toggle Europe (3,469 units available) submenu" at bounding box center [46, 397] width 13 height 13
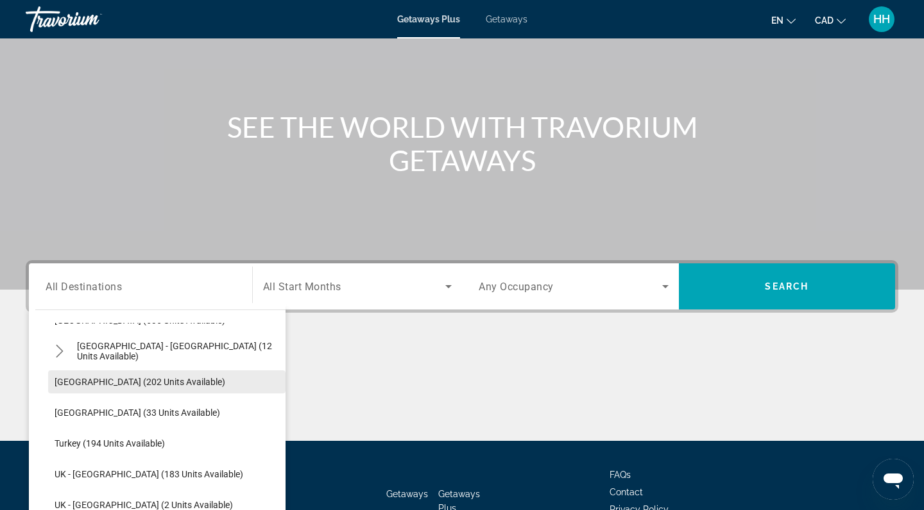
scroll to position [630, 0]
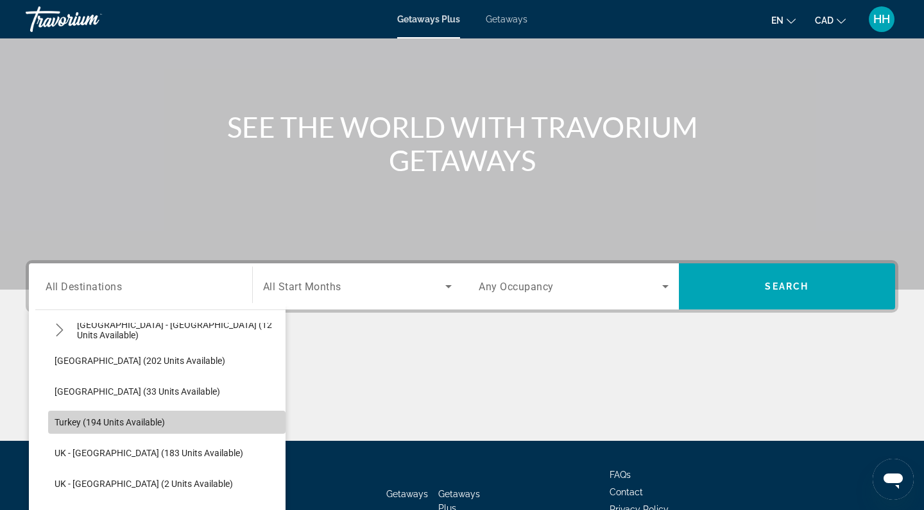
click at [130, 417] on span "Select destination: Turkey (194 units available)" at bounding box center [166, 422] width 237 height 31
type input "**********"
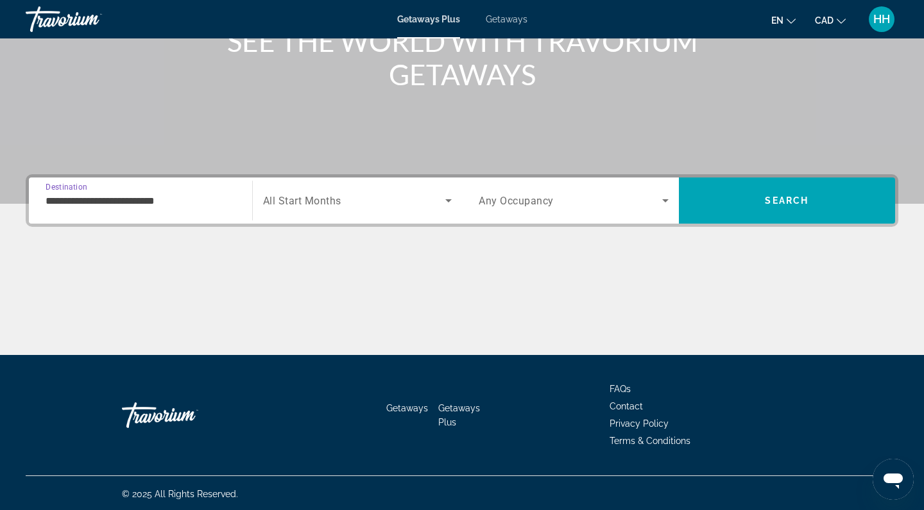
scroll to position [183, 0]
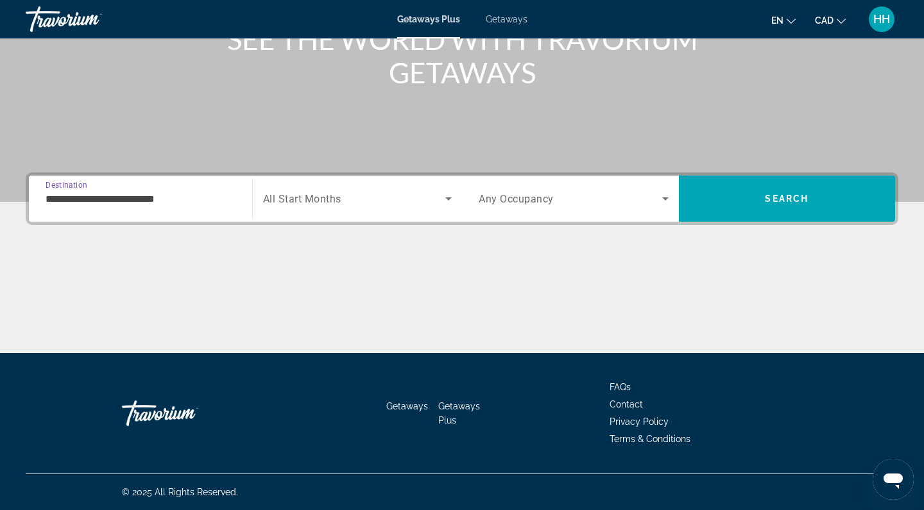
click at [364, 197] on span "Search widget" at bounding box center [354, 198] width 183 height 15
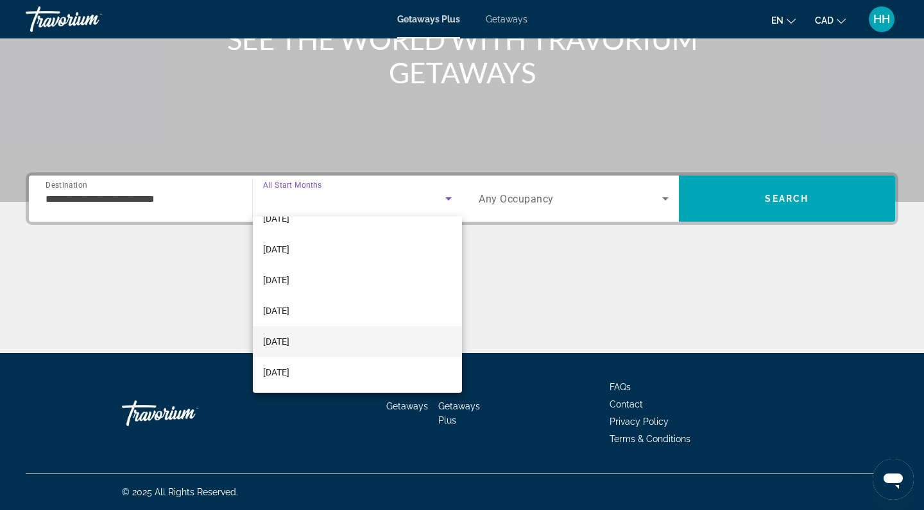
scroll to position [265, 0]
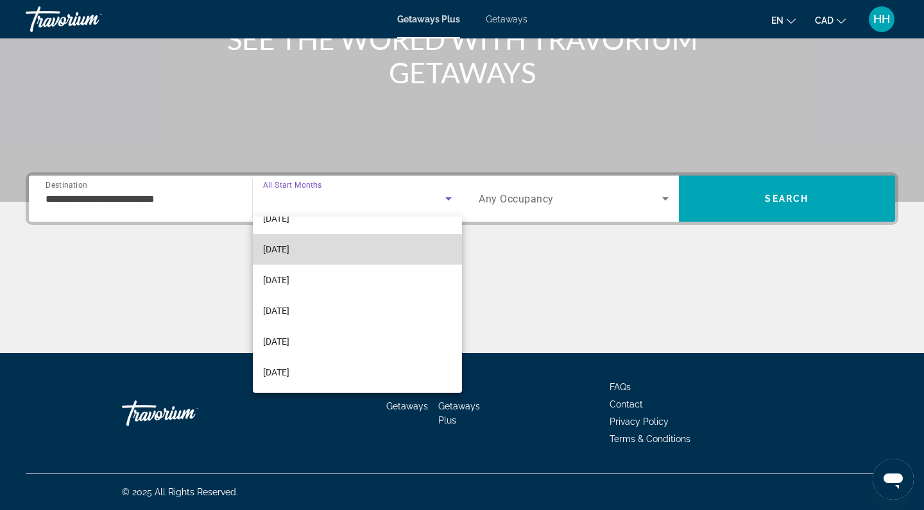
click at [319, 249] on mat-option "[DATE]" at bounding box center [358, 249] width 210 height 31
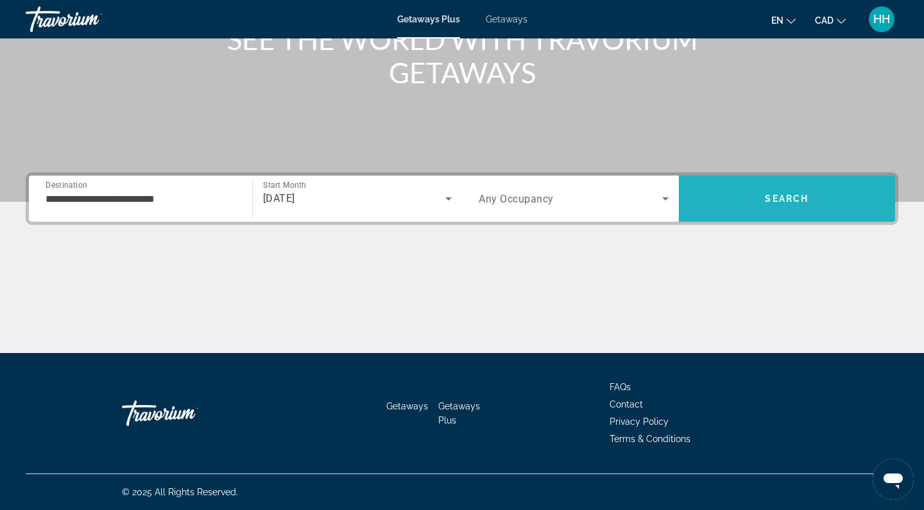
click at [753, 201] on span "Search" at bounding box center [787, 198] width 217 height 31
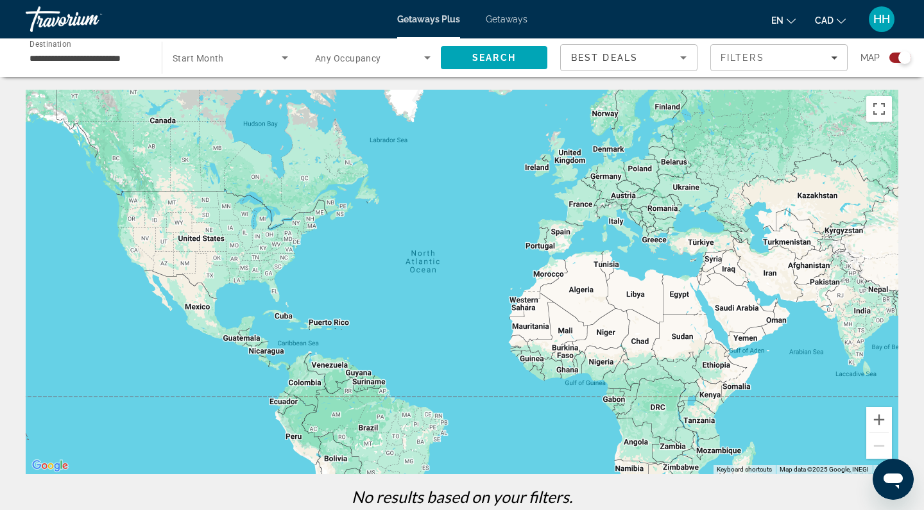
scroll to position [2, 0]
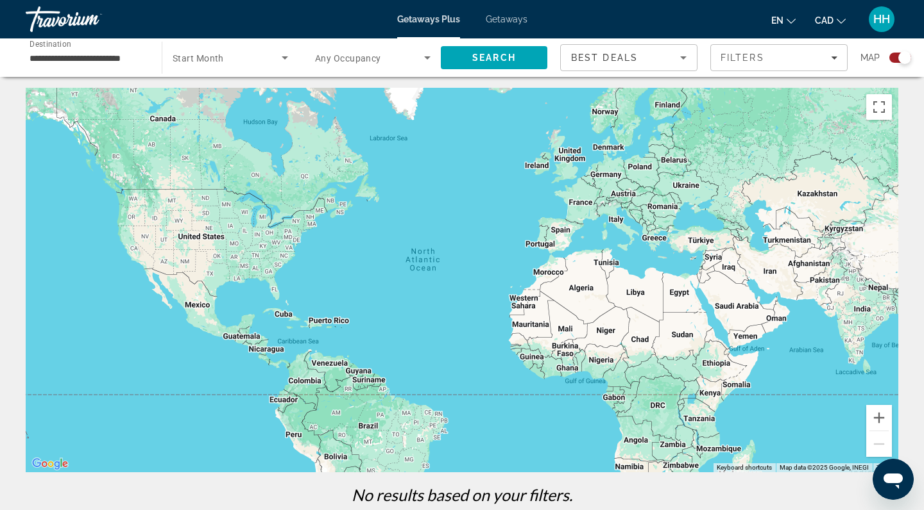
click at [503, 20] on span "Getaways" at bounding box center [506, 19] width 42 height 10
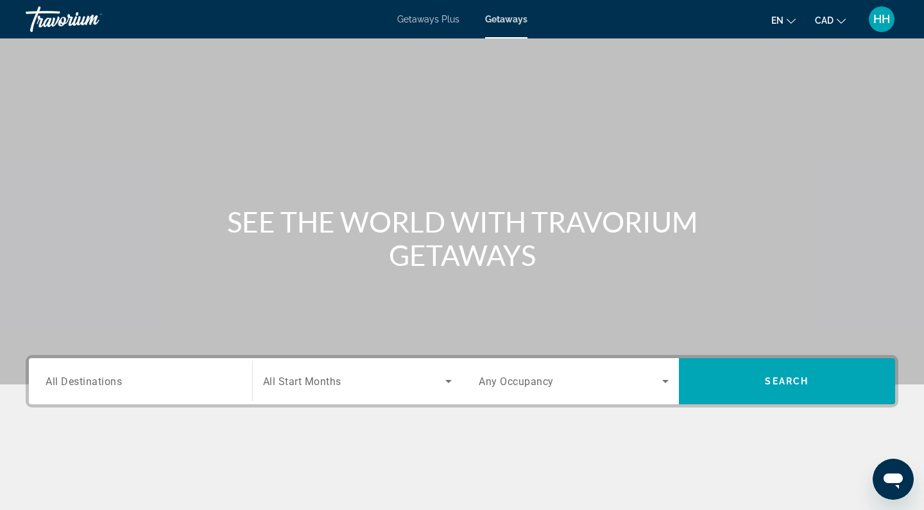
click at [153, 389] on input "Destination All Destinations" at bounding box center [141, 382] width 190 height 15
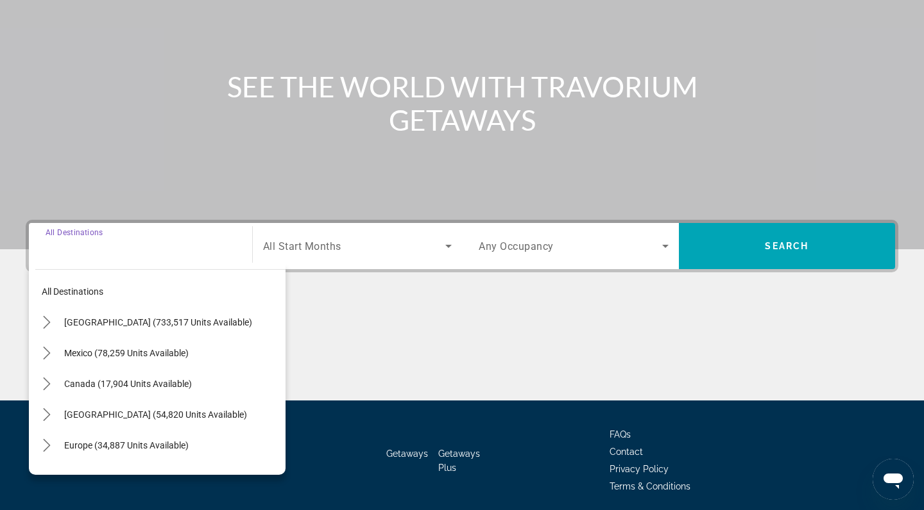
scroll to position [183, 0]
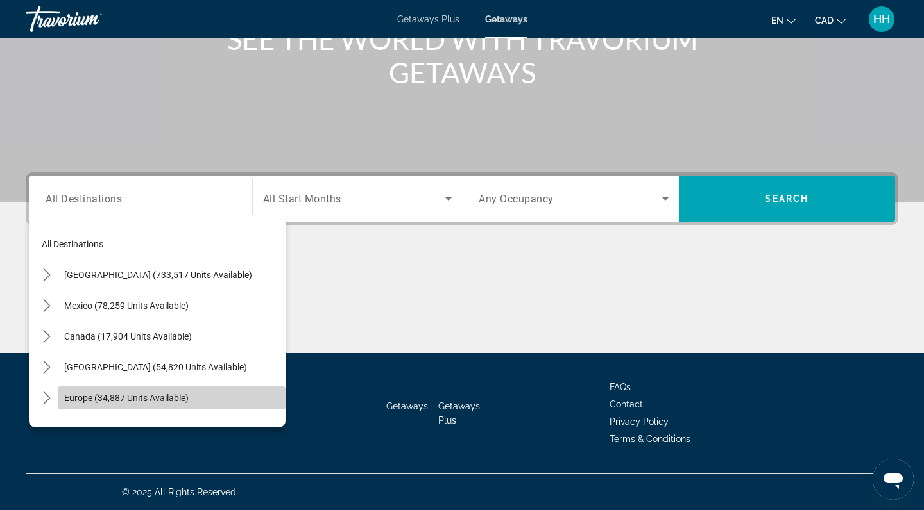
click at [122, 399] on span "Europe (34,887 units available)" at bounding box center [126, 398] width 124 height 10
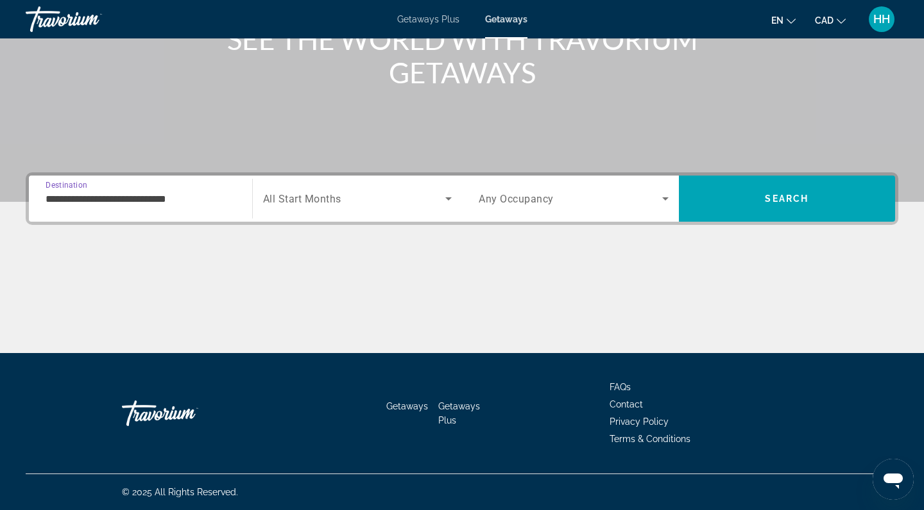
click at [139, 197] on input "**********" at bounding box center [141, 199] width 190 height 15
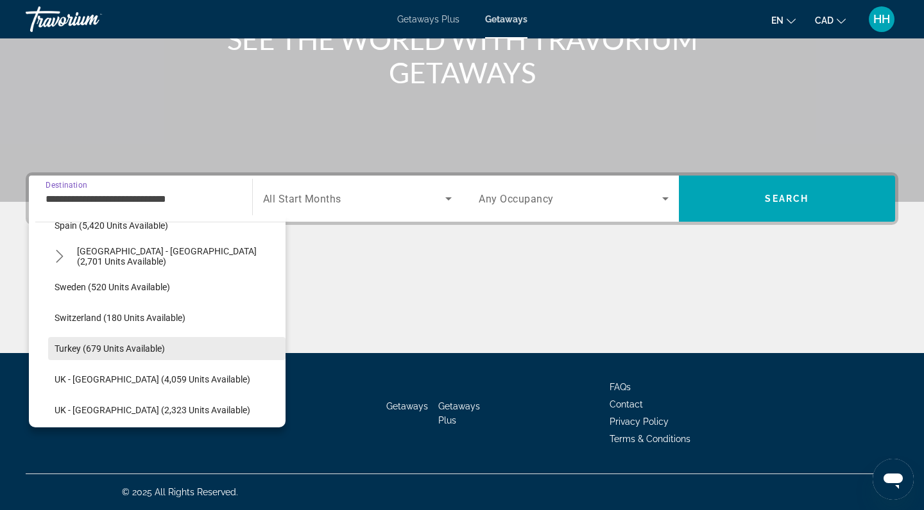
scroll to position [699, 0]
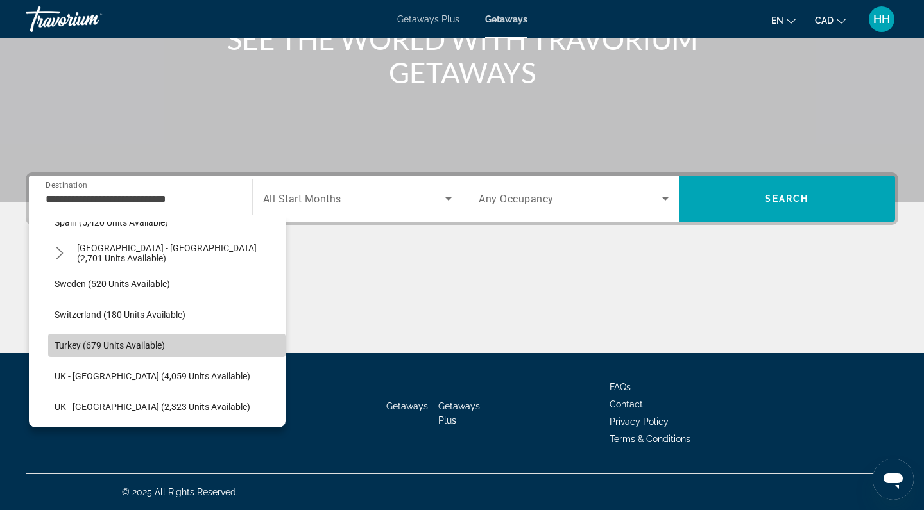
click at [97, 345] on span "Turkey (679 units available)" at bounding box center [110, 346] width 110 height 10
type input "**********"
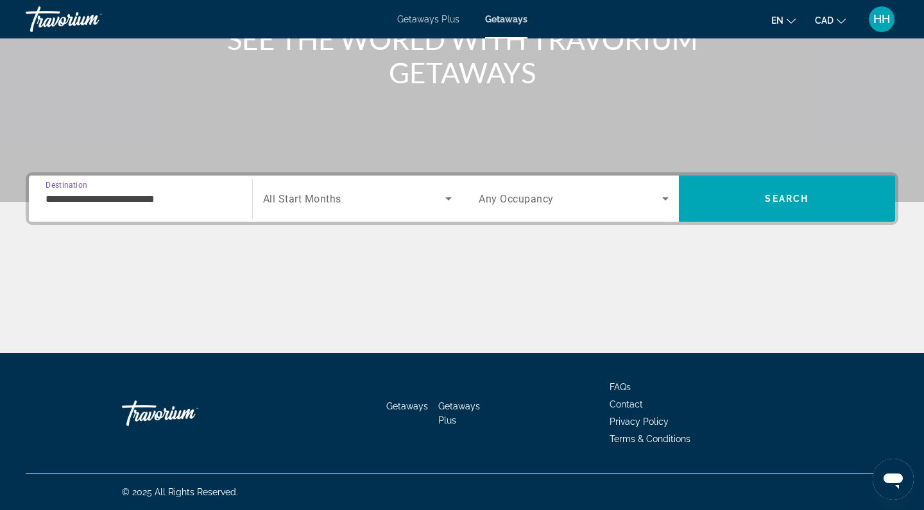
click at [341, 192] on span "Search widget" at bounding box center [354, 198] width 183 height 15
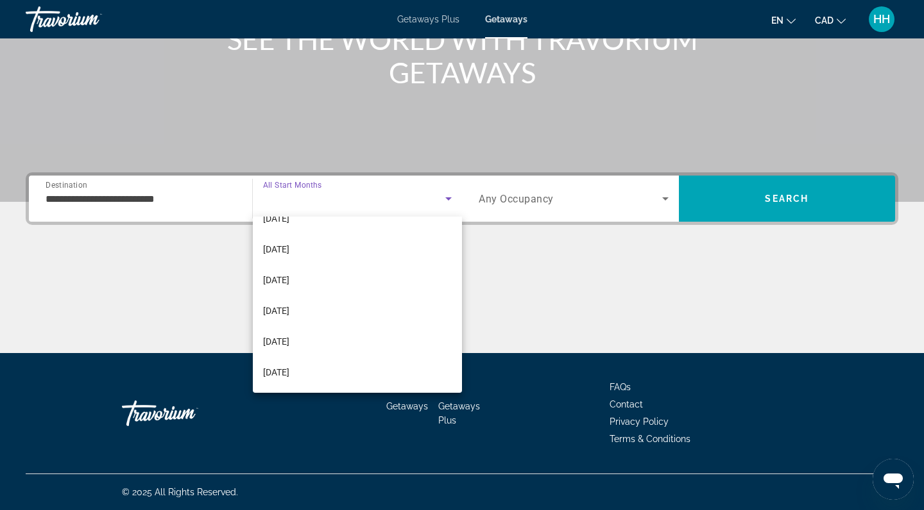
scroll to position [265, 0]
click at [314, 225] on mat-option "[DATE]" at bounding box center [358, 218] width 210 height 31
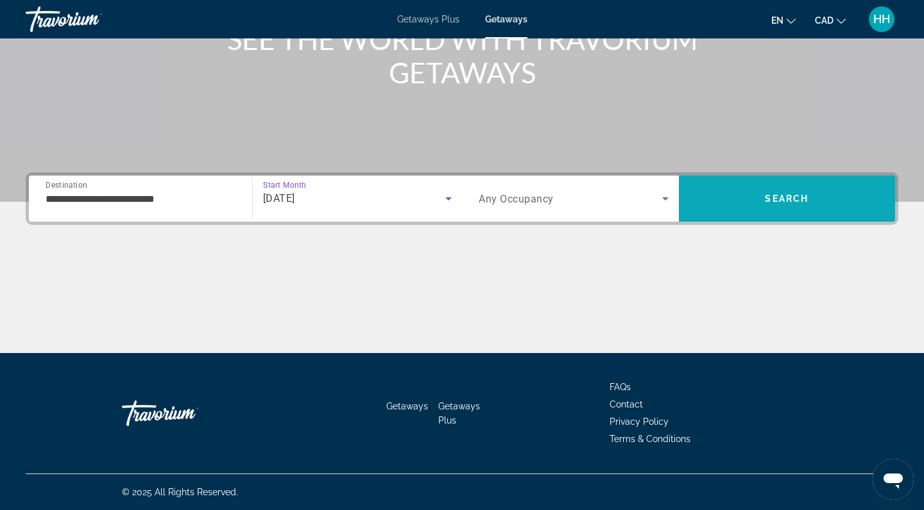
click at [721, 210] on span "Search" at bounding box center [787, 198] width 217 height 31
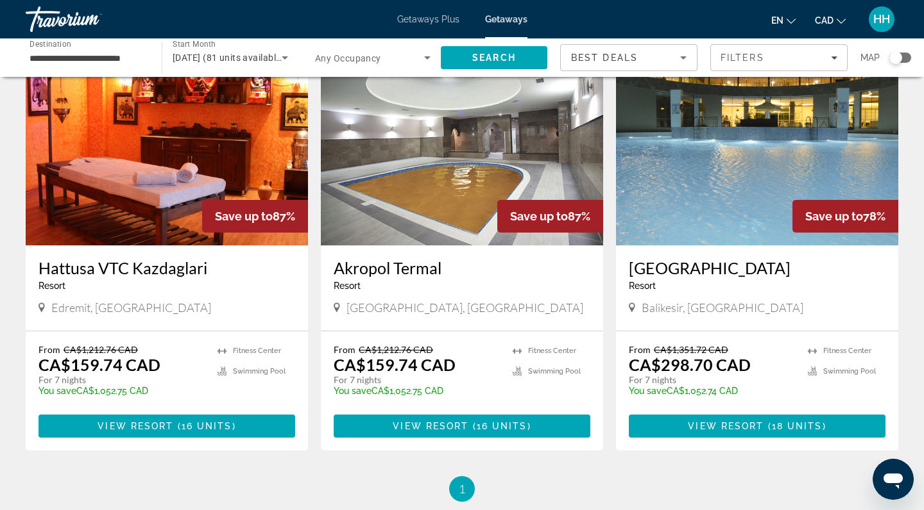
scroll to position [527, 0]
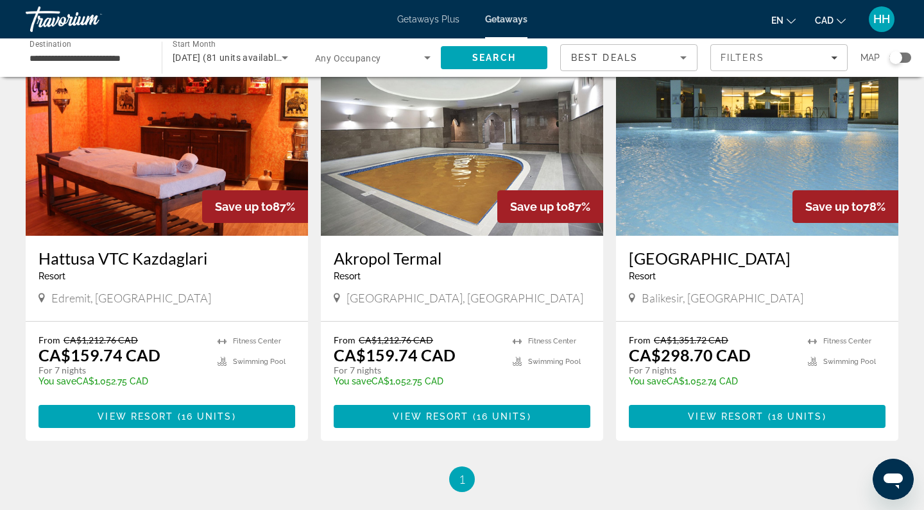
click at [797, 179] on img "Main content" at bounding box center [757, 133] width 282 height 205
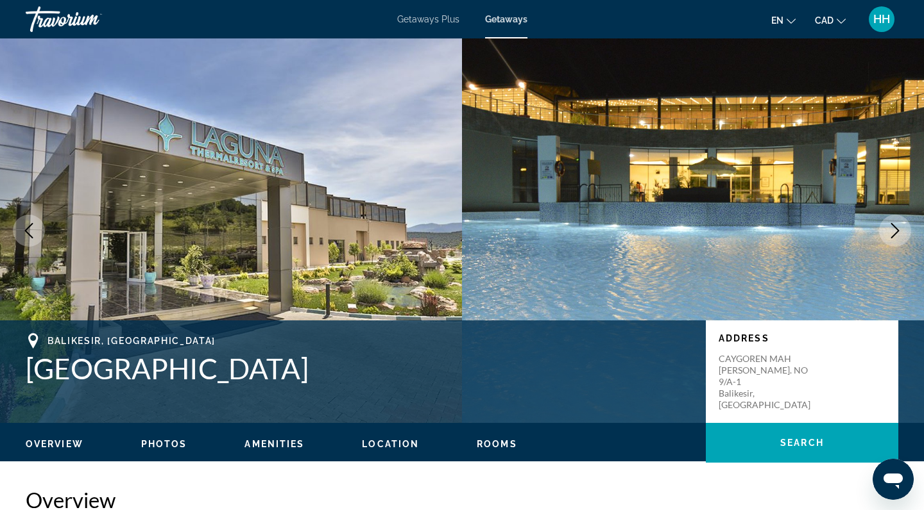
click at [902, 230] on button "Next image" at bounding box center [895, 231] width 32 height 32
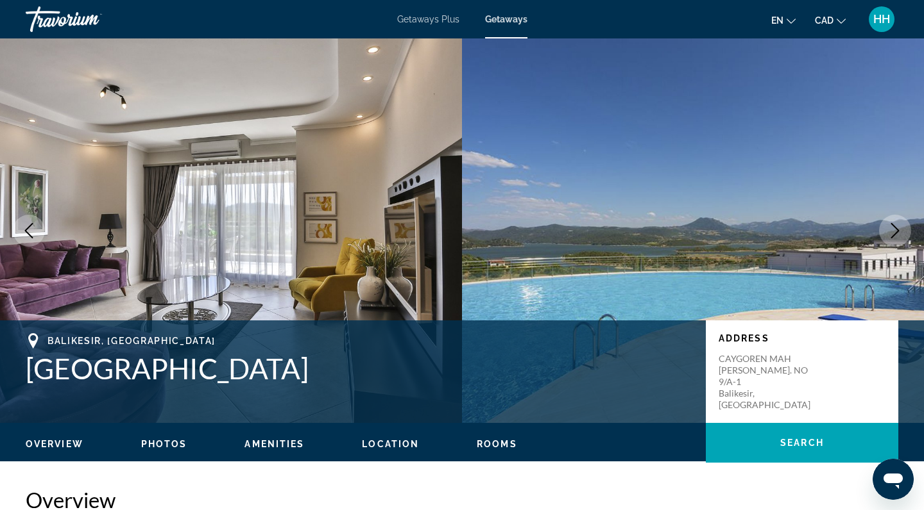
click at [902, 230] on button "Next image" at bounding box center [895, 231] width 32 height 32
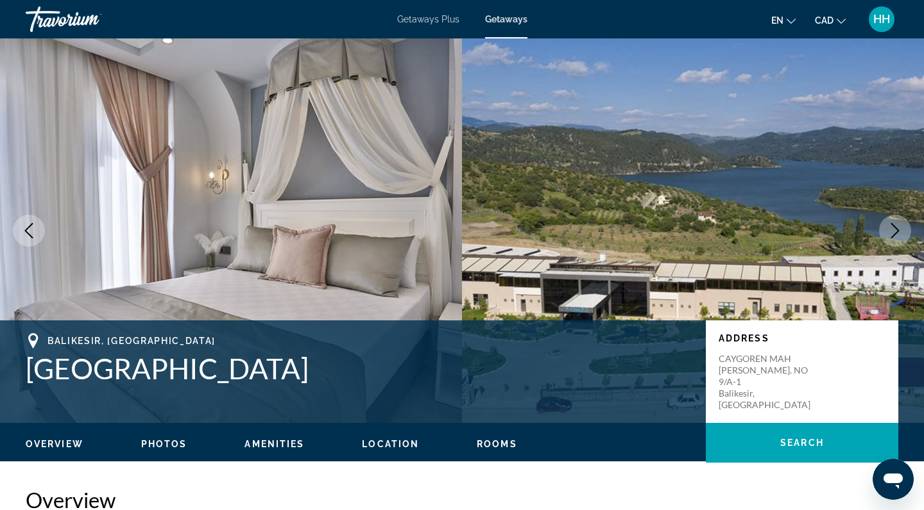
click at [902, 230] on button "Next image" at bounding box center [895, 231] width 32 height 32
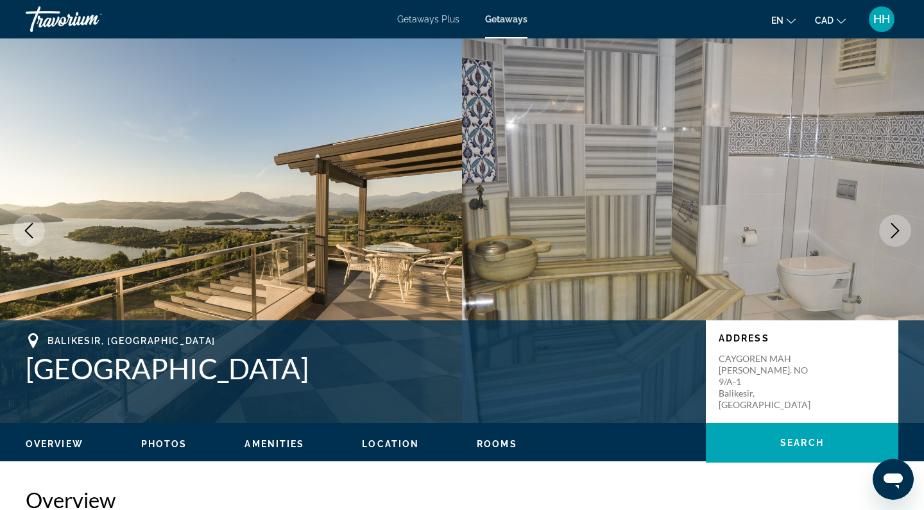
click at [902, 231] on button "Next image" at bounding box center [895, 231] width 32 height 32
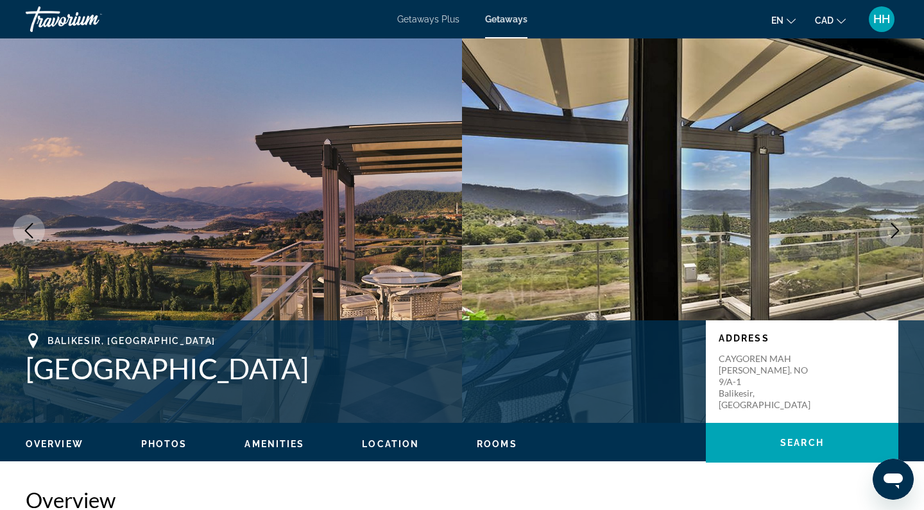
click at [902, 232] on button "Next image" at bounding box center [895, 231] width 32 height 32
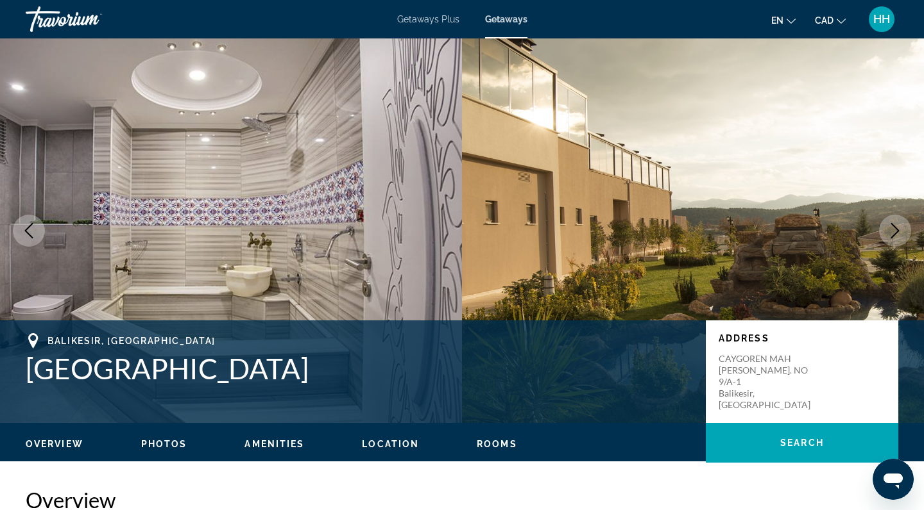
click at [902, 233] on button "Next image" at bounding box center [895, 231] width 32 height 32
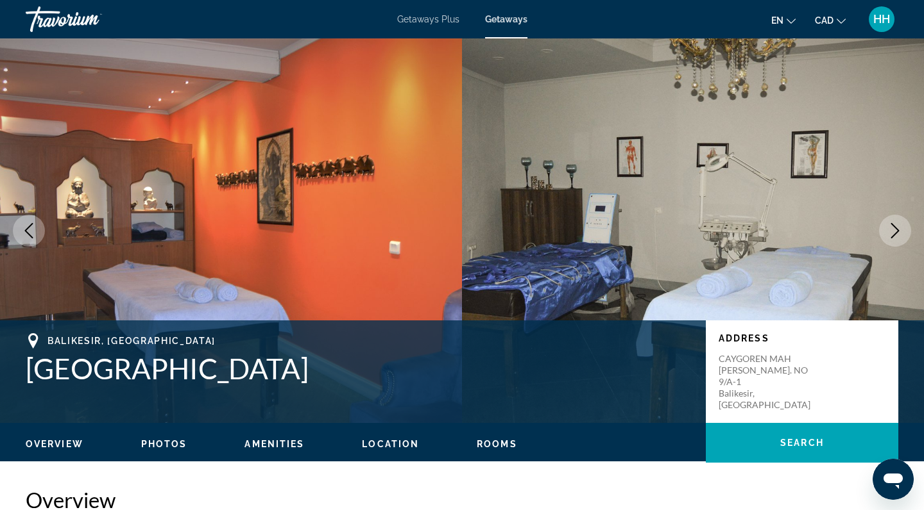
click at [902, 235] on button "Next image" at bounding box center [895, 231] width 32 height 32
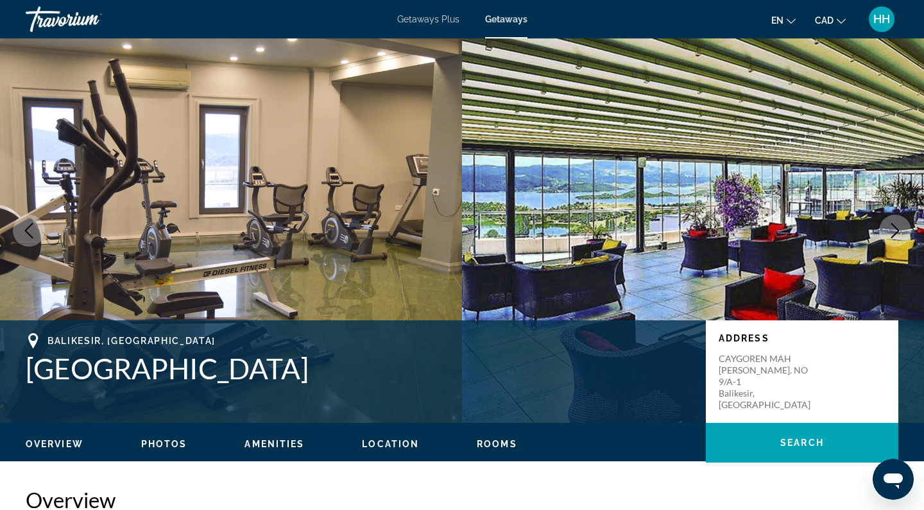
click at [902, 235] on button "Next image" at bounding box center [895, 231] width 32 height 32
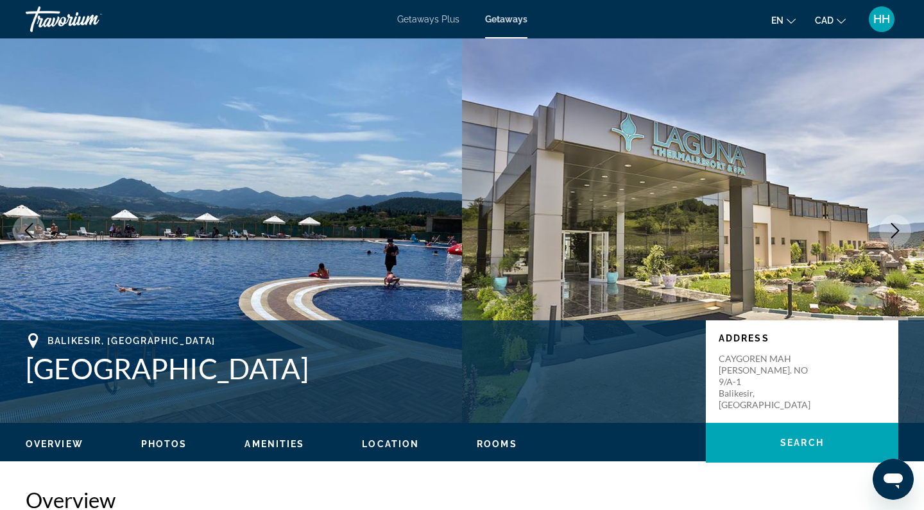
click at [902, 235] on button "Next image" at bounding box center [895, 231] width 32 height 32
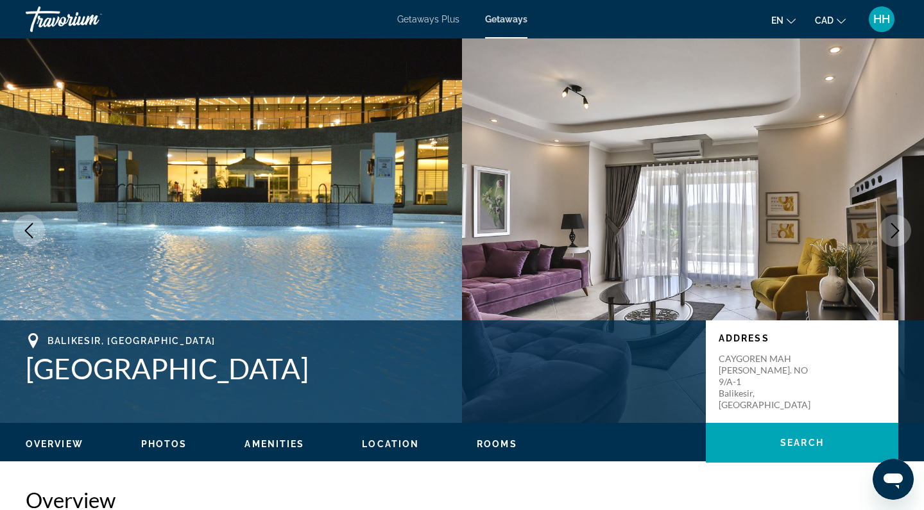
click at [902, 237] on button "Next image" at bounding box center [895, 231] width 32 height 32
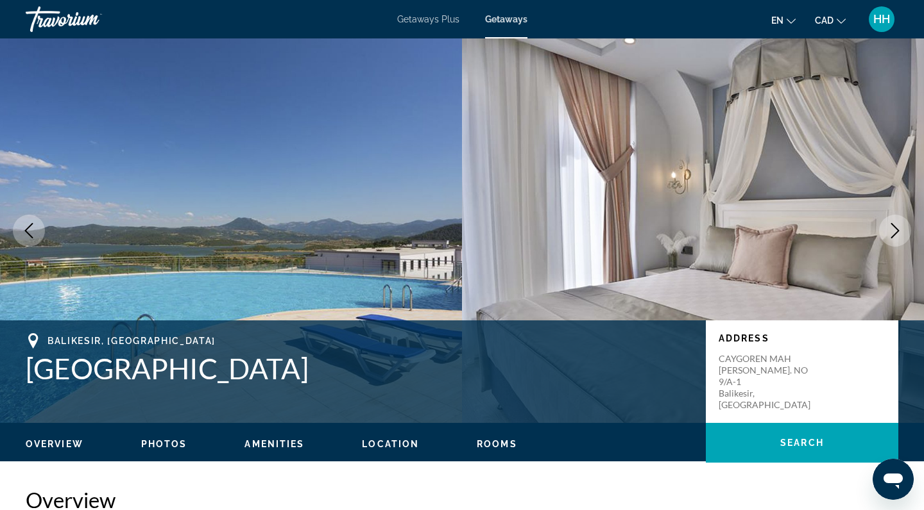
click at [902, 237] on button "Next image" at bounding box center [895, 231] width 32 height 32
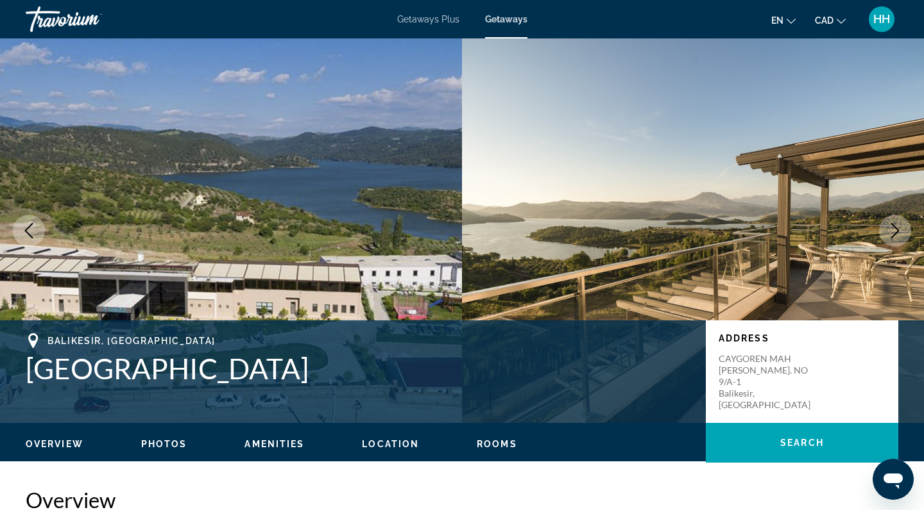
click at [902, 237] on button "Next image" at bounding box center [895, 231] width 32 height 32
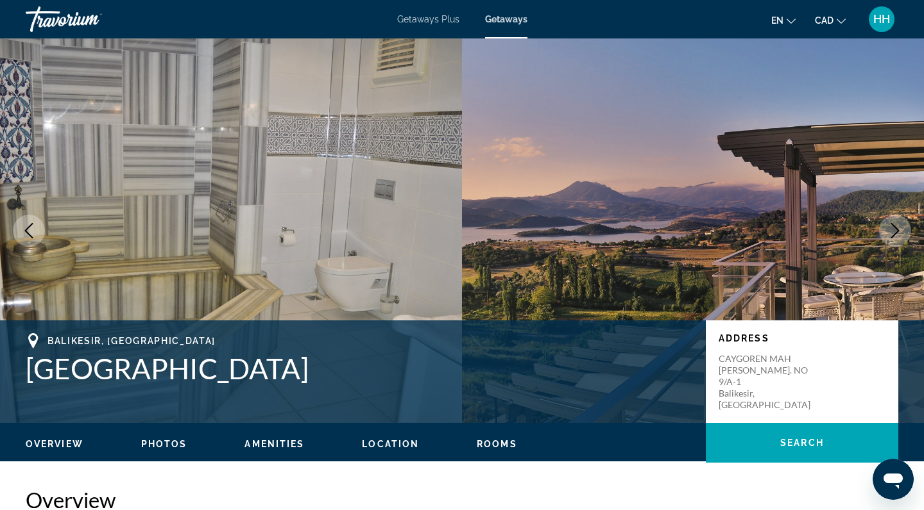
click at [898, 231] on icon "Next image" at bounding box center [895, 230] width 8 height 15
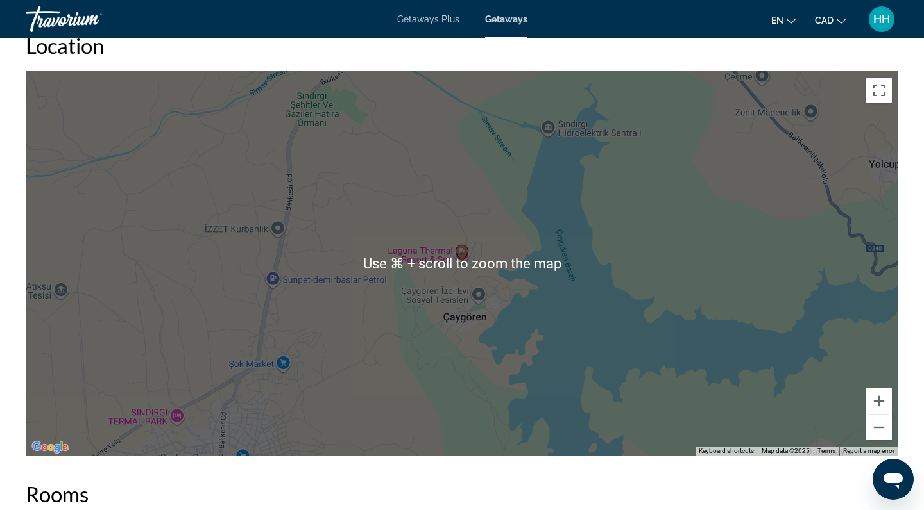
scroll to position [1761, 0]
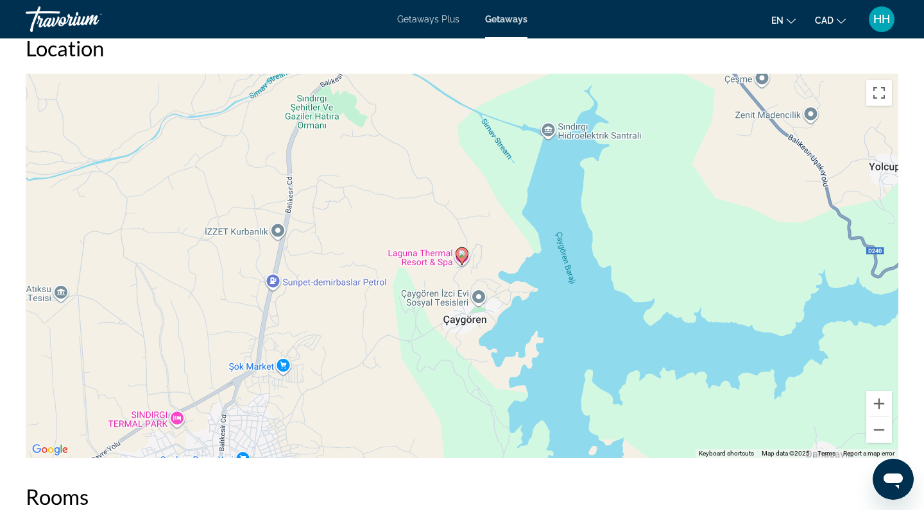
click at [527, 195] on div "To activate drag with keyboard, press Alt + Enter. Once in keyboard drag state,…" at bounding box center [462, 266] width 872 height 385
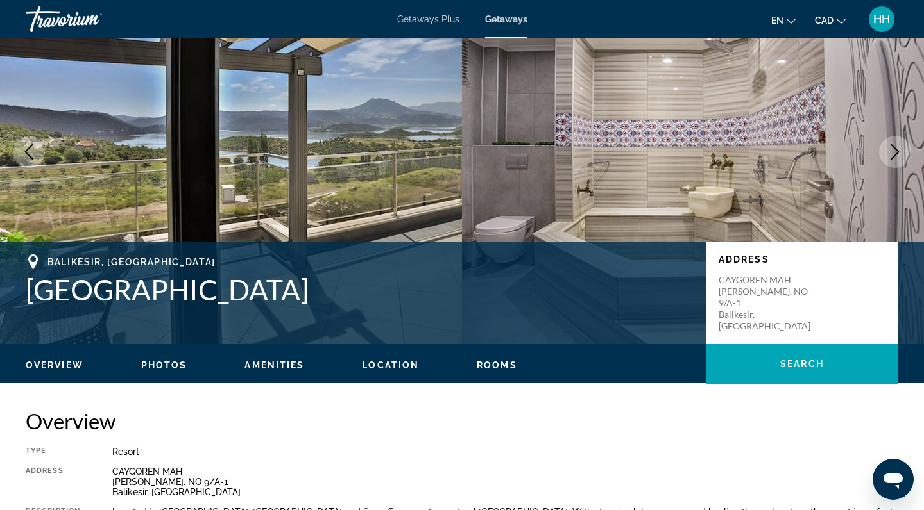
scroll to position [80, 0]
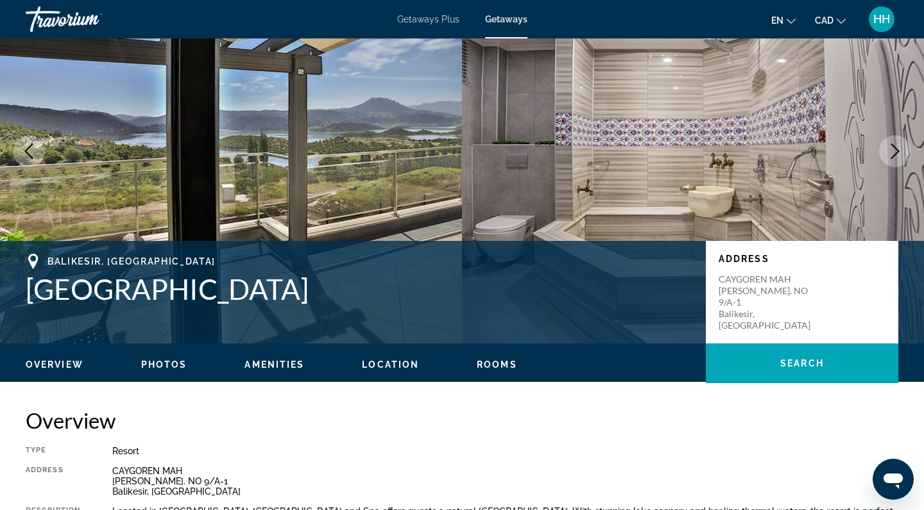
click at [844, 19] on icon "Change currency" at bounding box center [840, 21] width 9 height 5
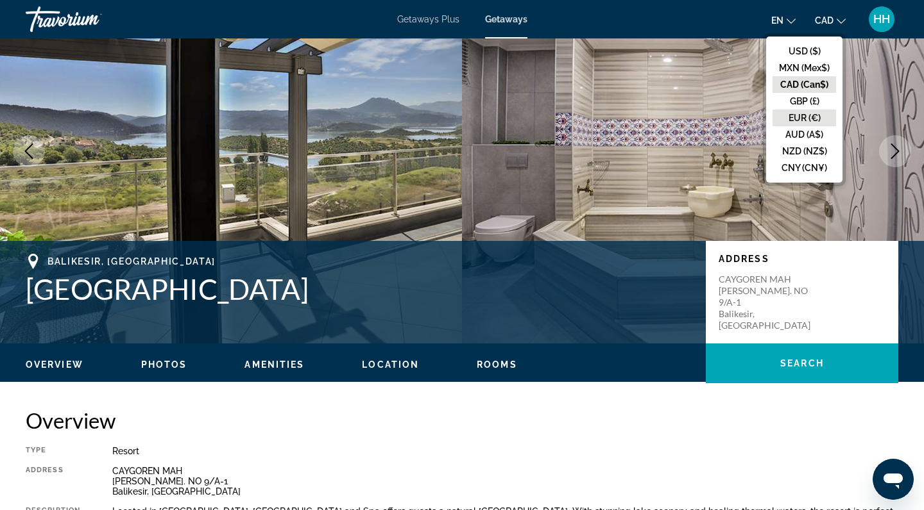
click at [797, 123] on button "EUR (€)" at bounding box center [803, 118] width 63 height 17
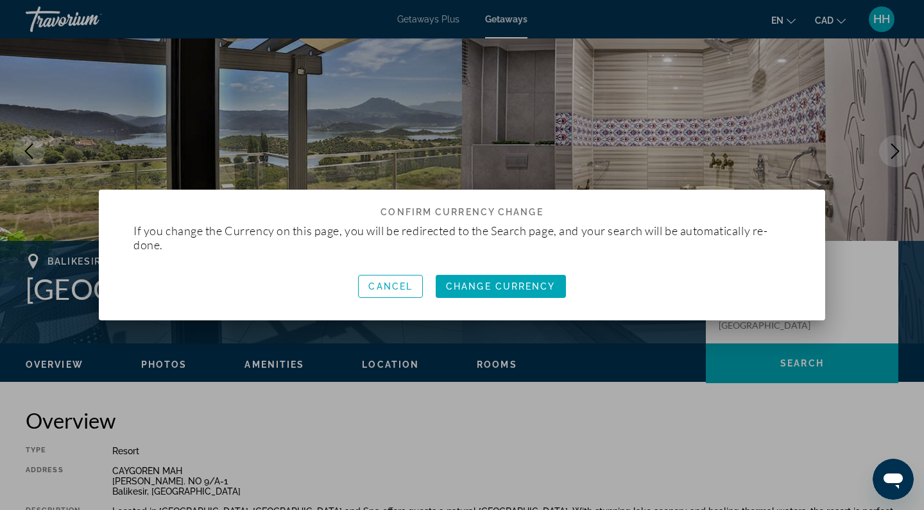
scroll to position [0, 0]
click at [485, 287] on span "Change Currency" at bounding box center [501, 287] width 110 height 10
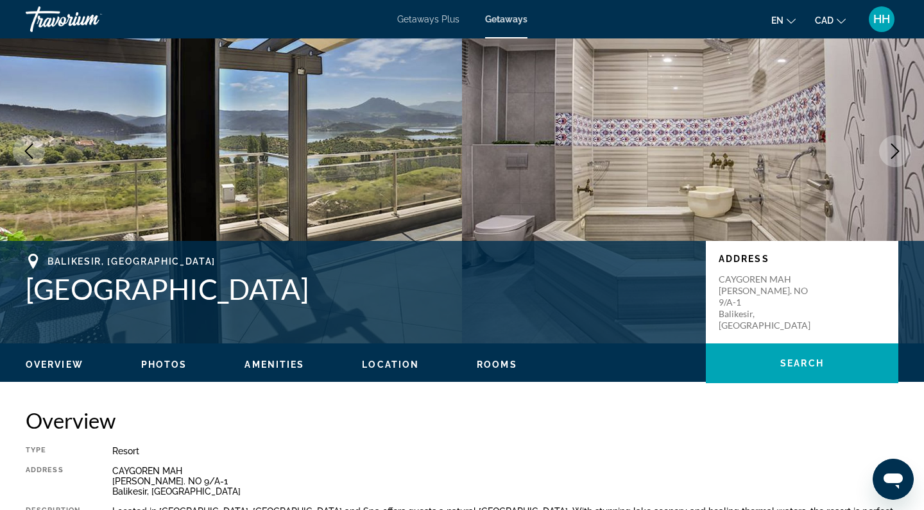
scroll to position [80, 0]
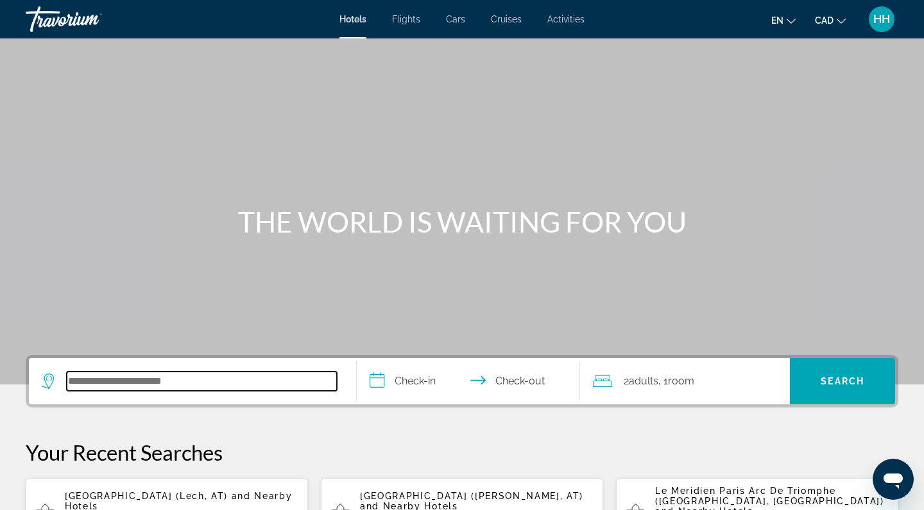
click at [85, 381] on input "Search hotel destination" at bounding box center [202, 381] width 270 height 19
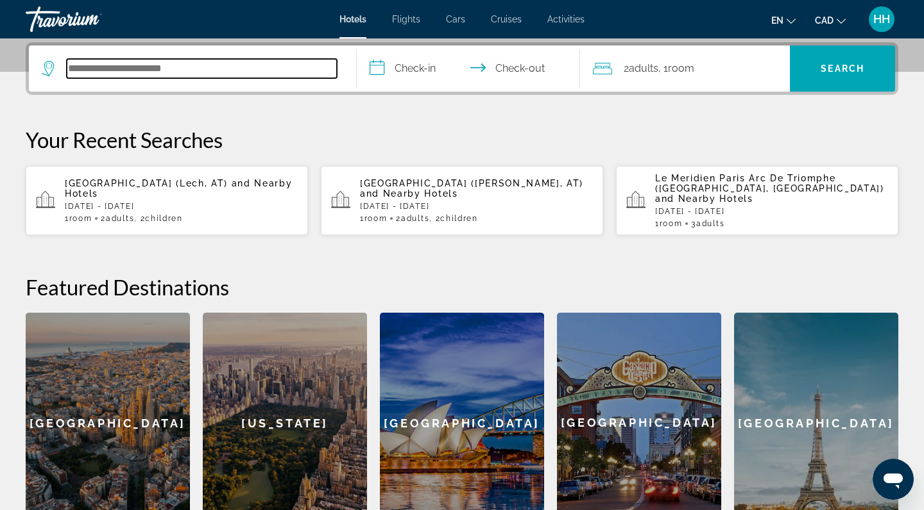
scroll to position [314, 0]
type input "*"
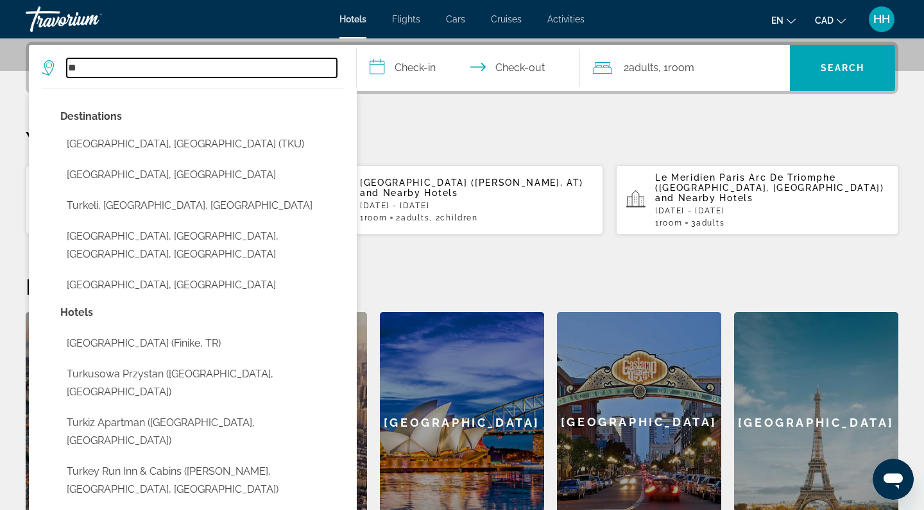
type input "*"
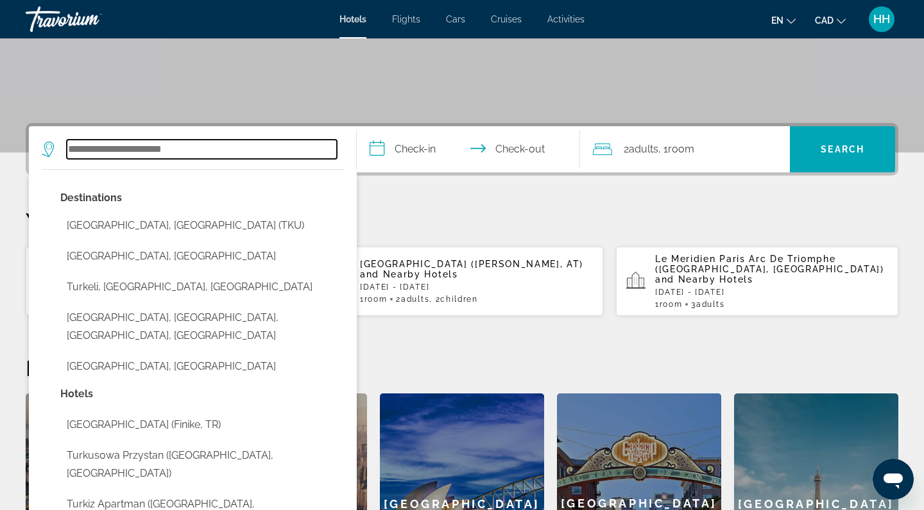
scroll to position [225, 0]
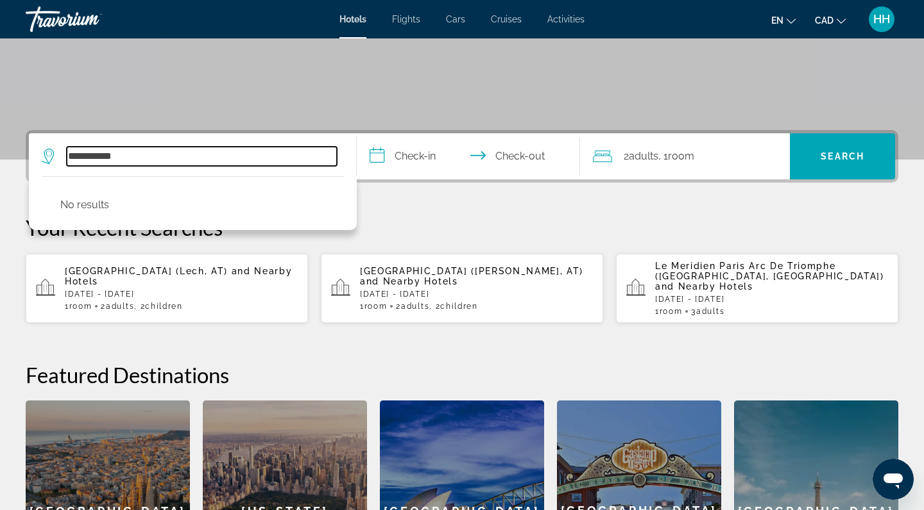
click at [98, 158] on input "**********" at bounding box center [202, 156] width 270 height 19
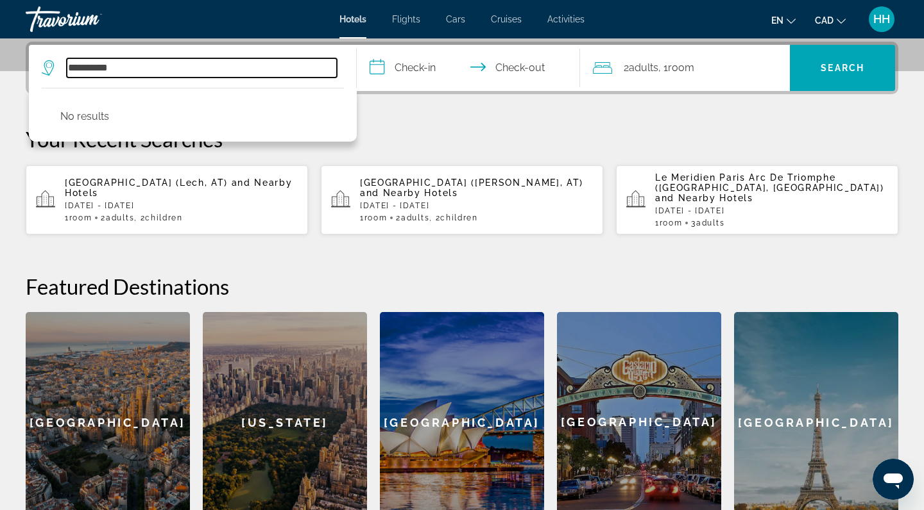
click at [152, 67] on input "**********" at bounding box center [202, 67] width 270 height 19
type input "**********"
drag, startPoint x: 136, startPoint y: 67, endPoint x: 62, endPoint y: 69, distance: 73.8
click at [62, 69] on div "**********" at bounding box center [189, 67] width 295 height 19
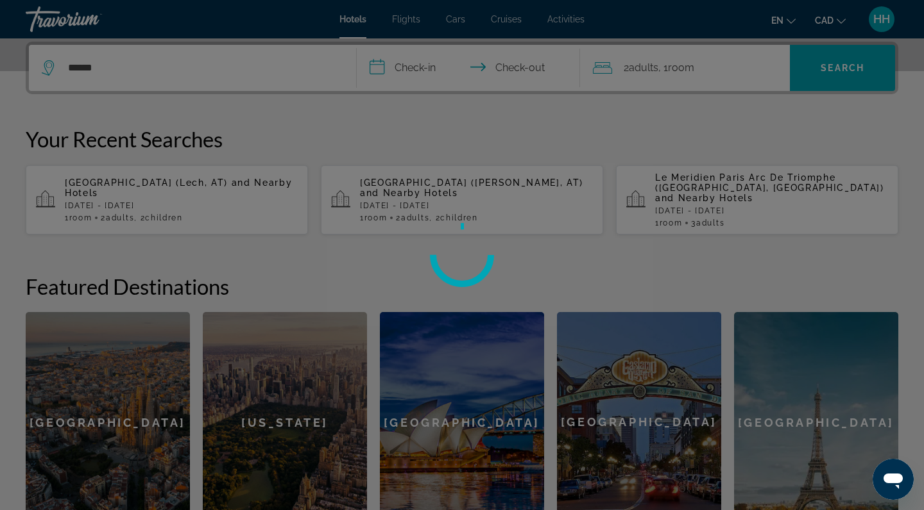
click at [62, 69] on div at bounding box center [462, 255] width 924 height 510
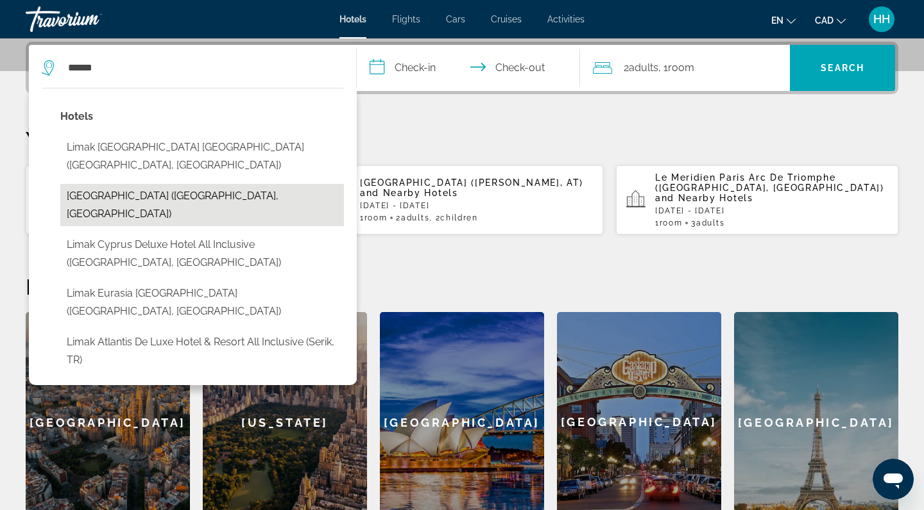
click at [127, 184] on button "Limak Limra Hotel & Resort (Kemer, TR)" at bounding box center [201, 205] width 283 height 42
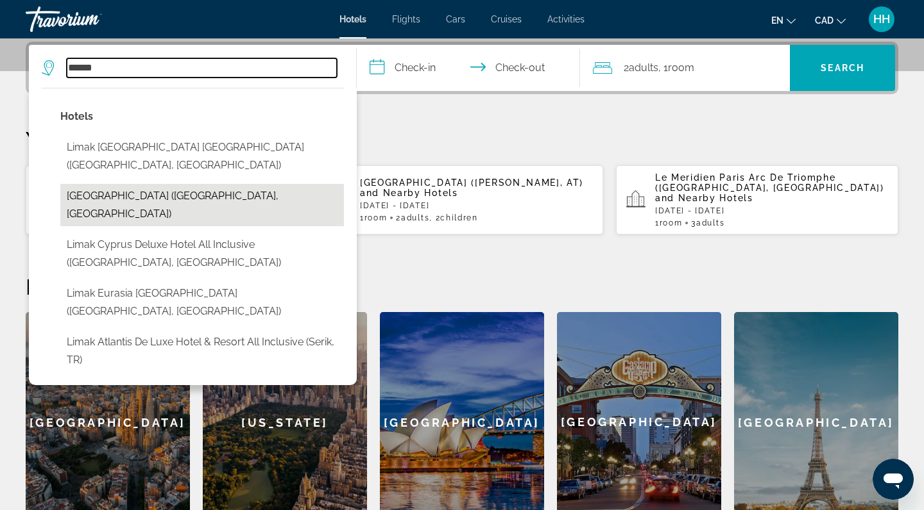
type input "**********"
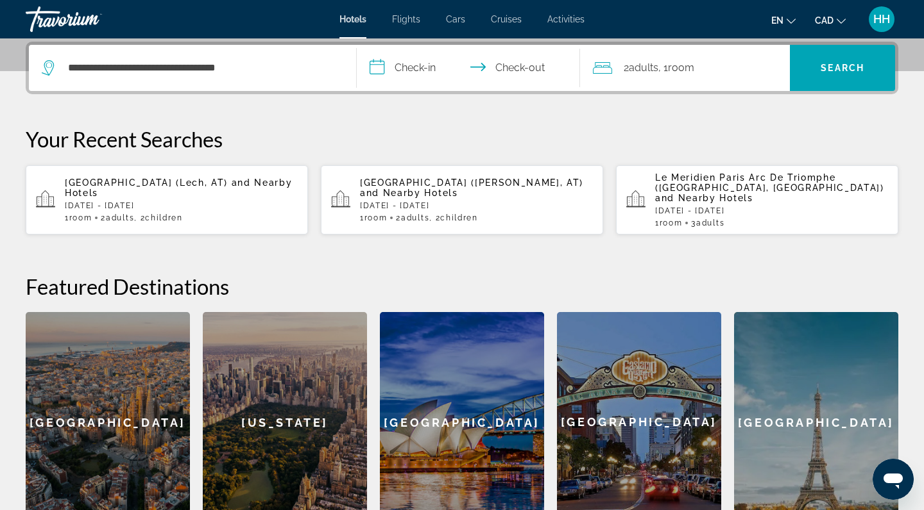
click at [418, 68] on input "**********" at bounding box center [471, 70] width 228 height 50
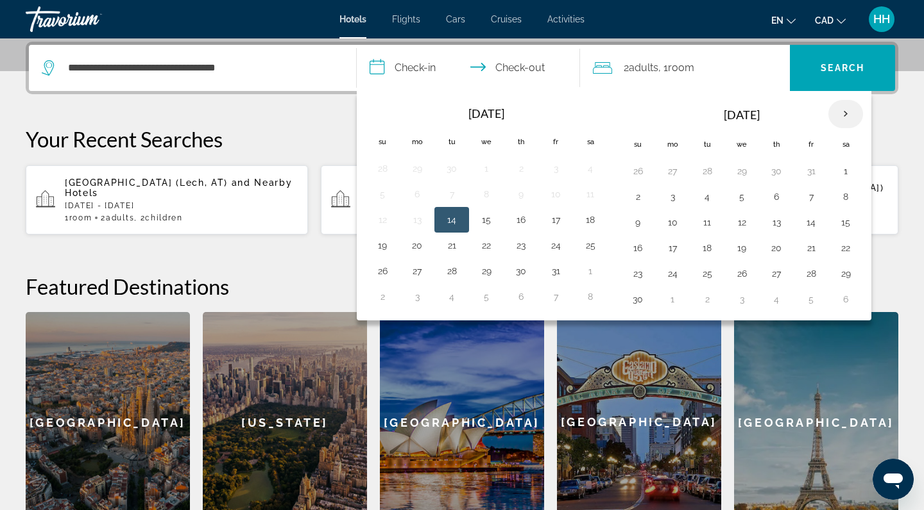
click at [843, 115] on th "Next month" at bounding box center [845, 114] width 35 height 28
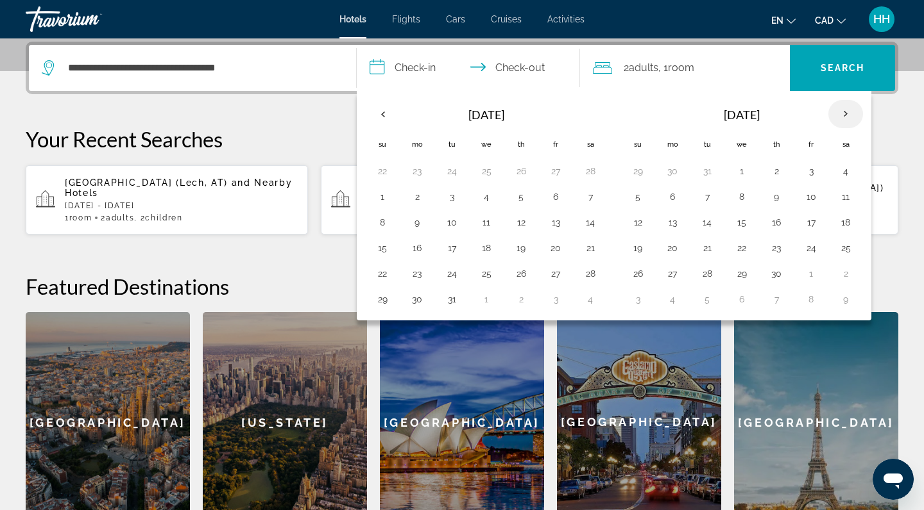
click at [843, 115] on th "Next month" at bounding box center [845, 114] width 35 height 28
click at [674, 173] on button "1" at bounding box center [672, 171] width 21 height 18
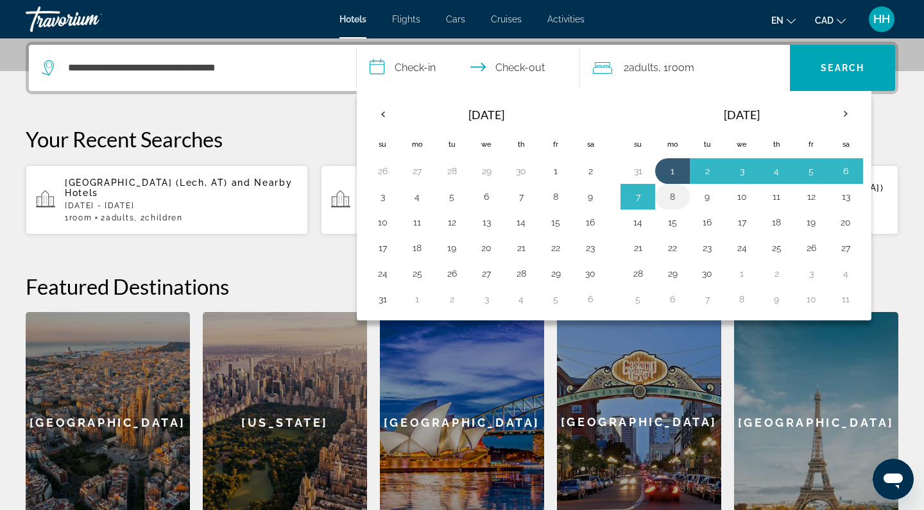
click at [673, 198] on button "8" at bounding box center [672, 197] width 21 height 18
type input "**********"
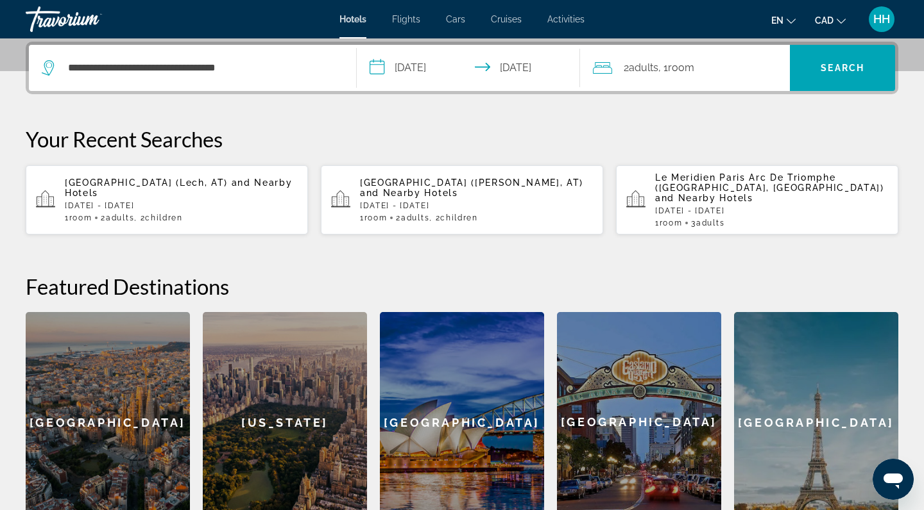
click at [701, 73] on div "2 Adult Adults , 1 Room rooms" at bounding box center [692, 68] width 198 height 18
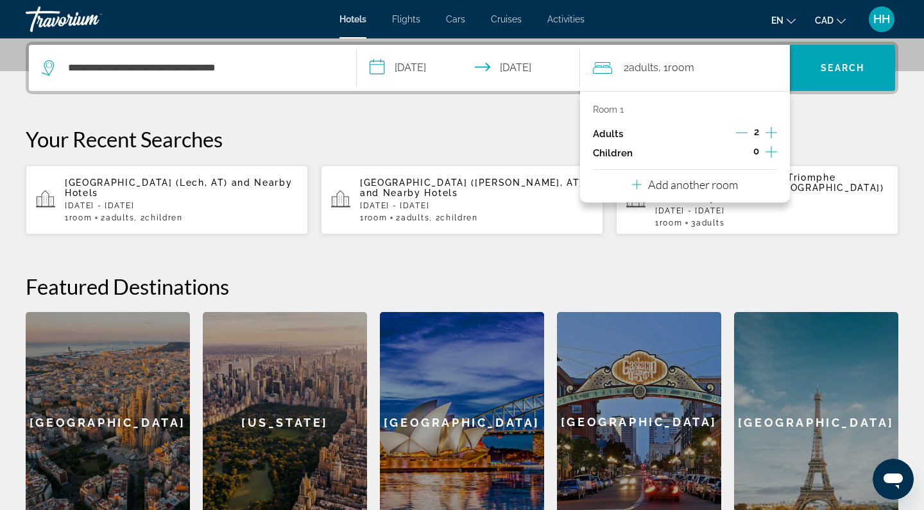
click at [772, 158] on icon "Increment children" at bounding box center [771, 151] width 12 height 15
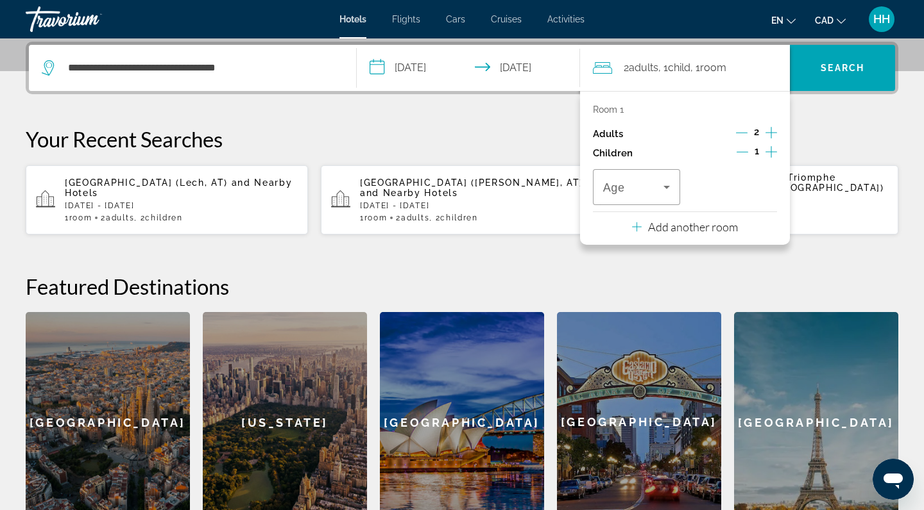
click at [770, 153] on icon "Increment children" at bounding box center [771, 151] width 12 height 15
click at [659, 189] on icon "Travelers: 2 adults, 2 children" at bounding box center [666, 187] width 15 height 15
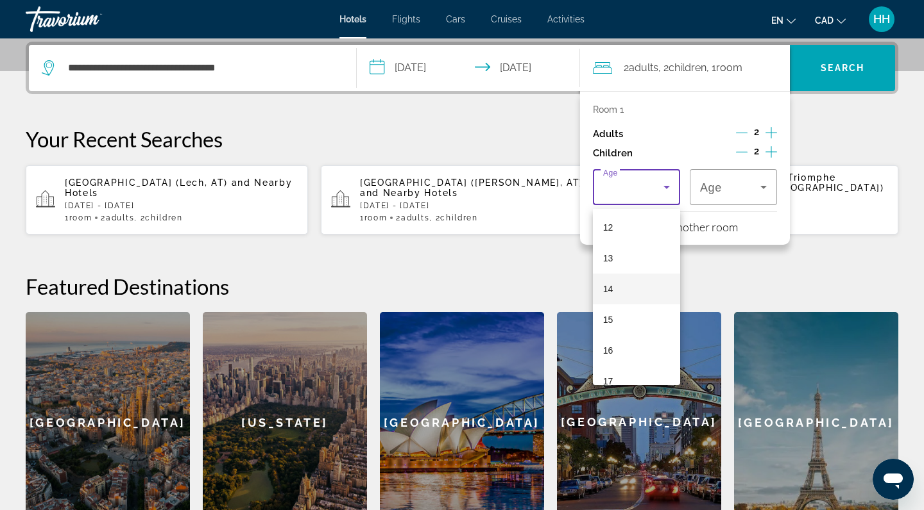
scroll to position [367, 0]
click at [612, 242] on mat-option "12" at bounding box center [636, 231] width 87 height 31
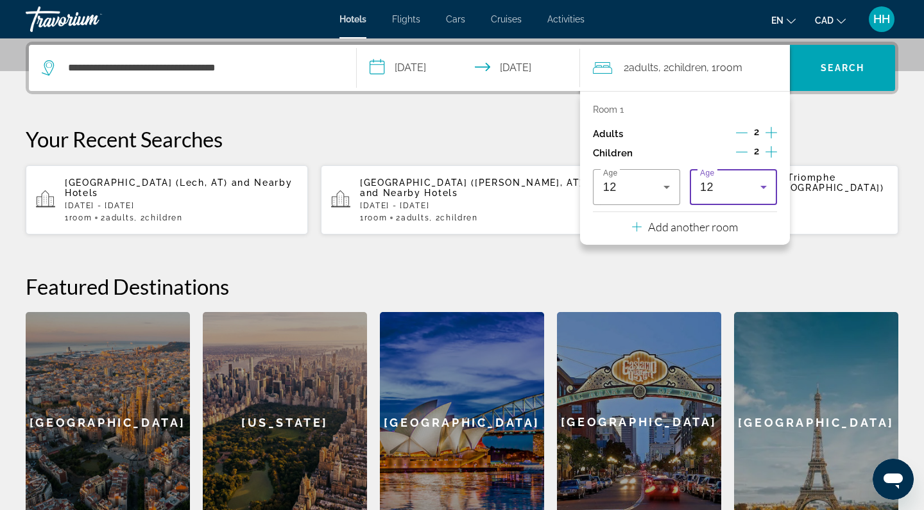
click at [731, 194] on div "12" at bounding box center [730, 187] width 60 height 15
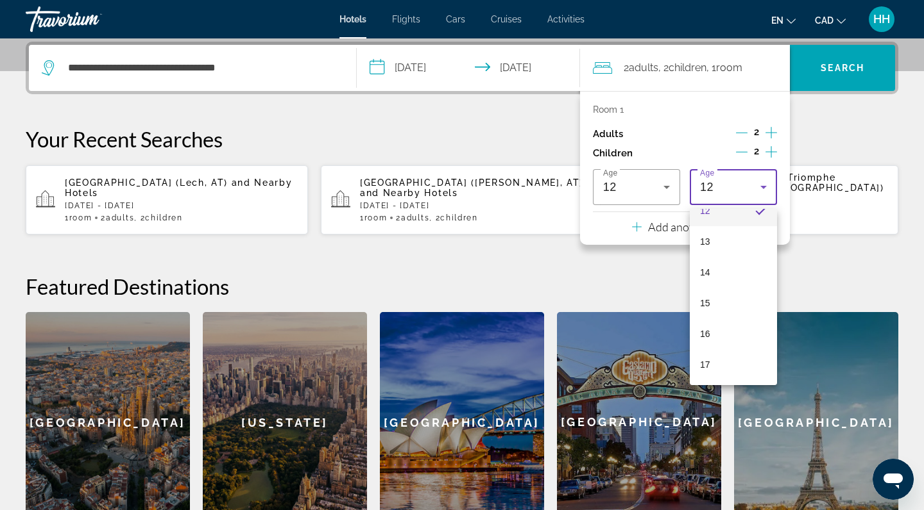
scroll to position [388, 0]
click at [709, 307] on span "15" at bounding box center [705, 303] width 10 height 15
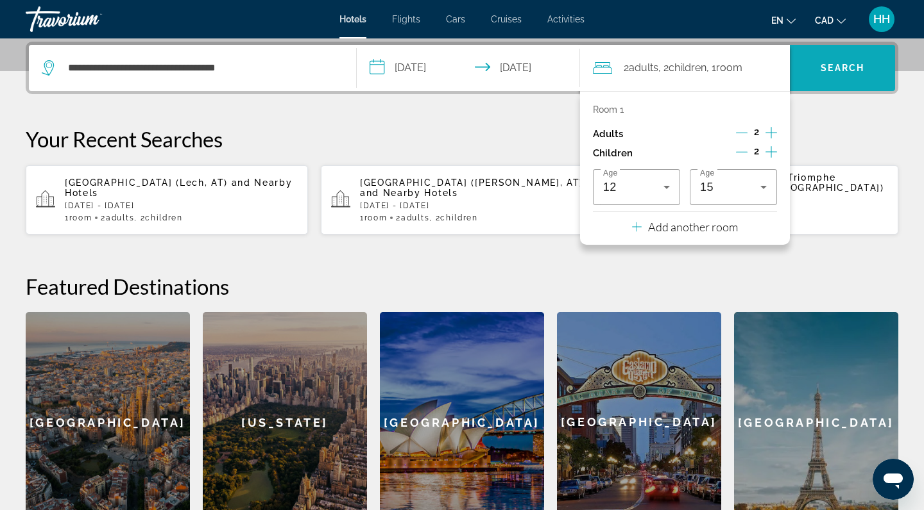
click at [847, 77] on span "Search" at bounding box center [841, 68] width 105 height 31
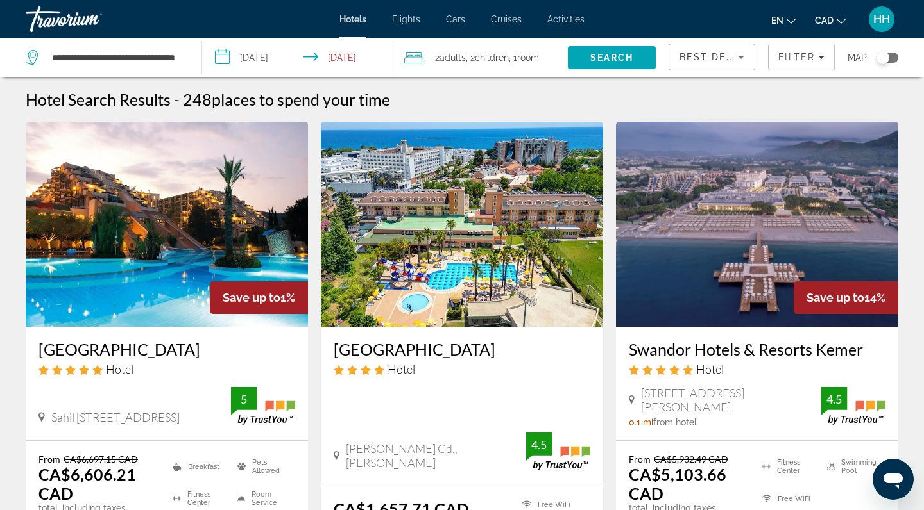
click at [830, 20] on span "CAD" at bounding box center [823, 20] width 19 height 10
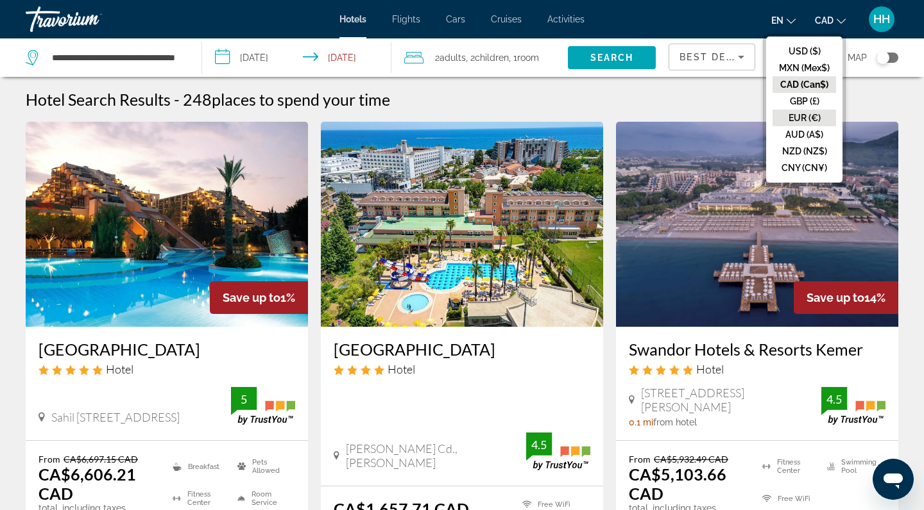
click at [799, 117] on button "EUR (€)" at bounding box center [803, 118] width 63 height 17
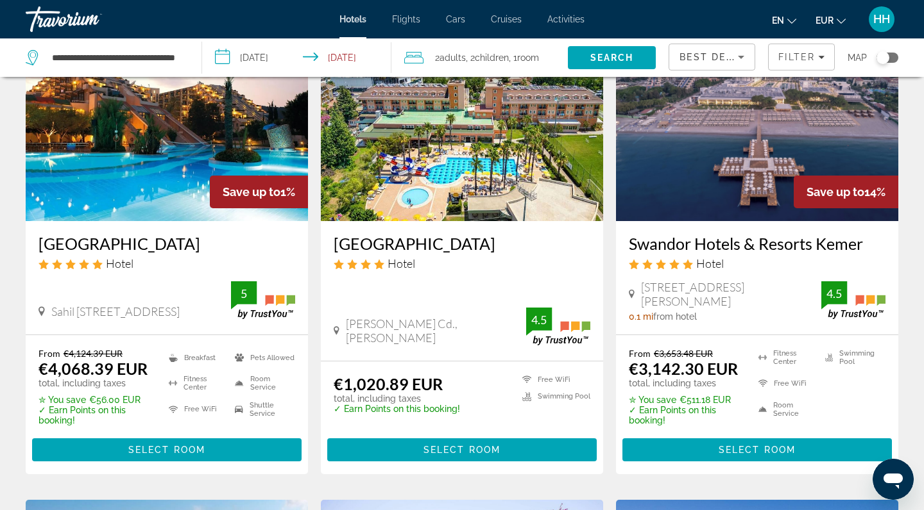
scroll to position [115, 0]
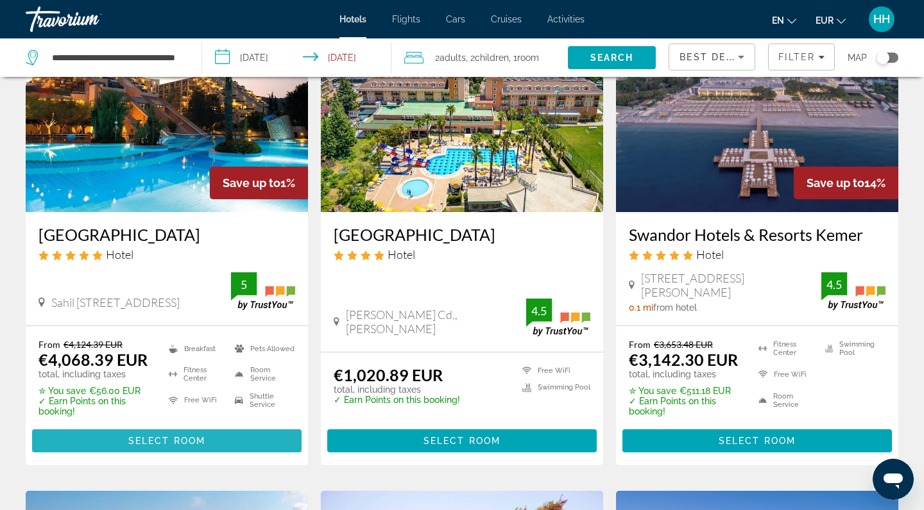
click at [162, 441] on span "Select Room" at bounding box center [166, 441] width 77 height 10
